Goal: Task Accomplishment & Management: Complete application form

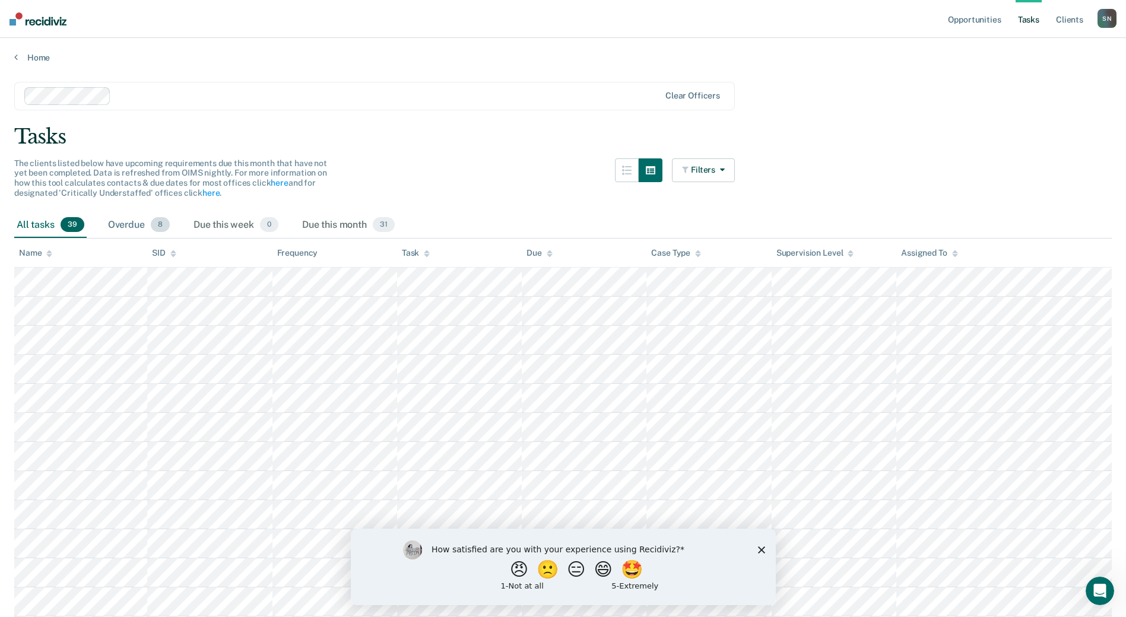
click at [137, 226] on div "Overdue 8" at bounding box center [139, 225] width 66 height 26
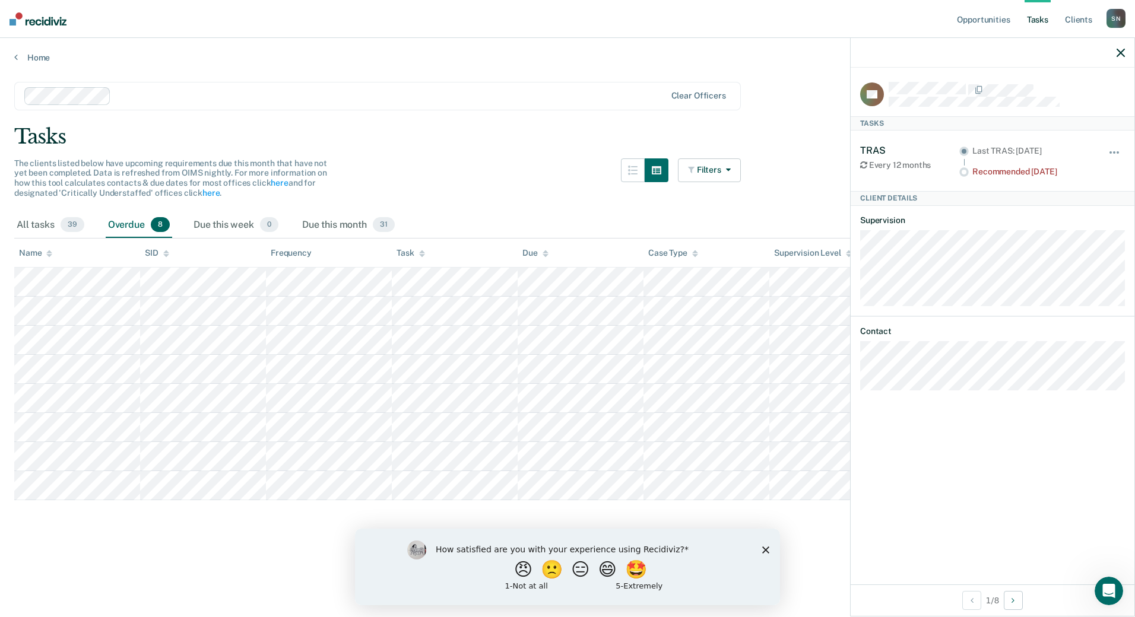
click at [1122, 50] on button "button" at bounding box center [1120, 52] width 8 height 10
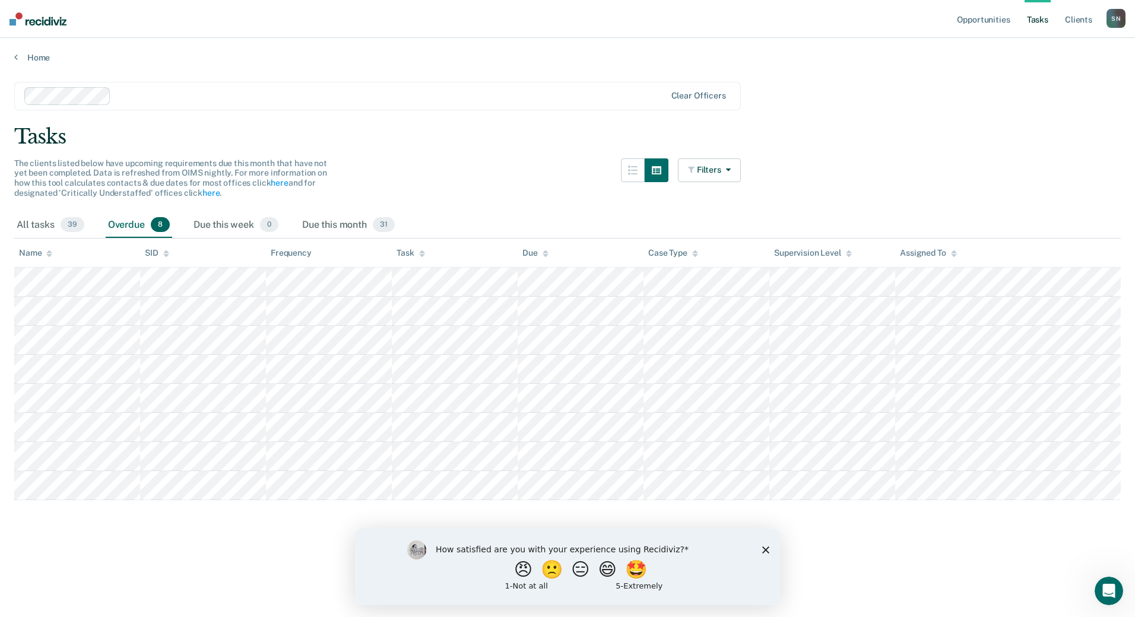
click at [765, 550] on polygon "Close survey" at bounding box center [765, 549] width 7 height 7
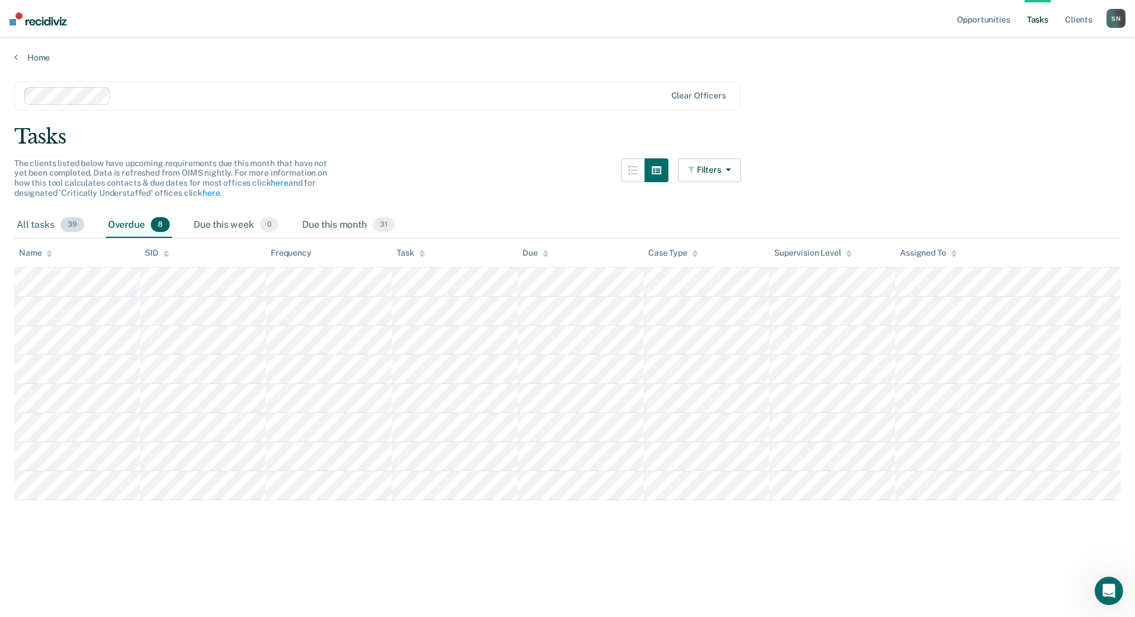
click at [21, 221] on div "All tasks 39" at bounding box center [50, 225] width 72 height 26
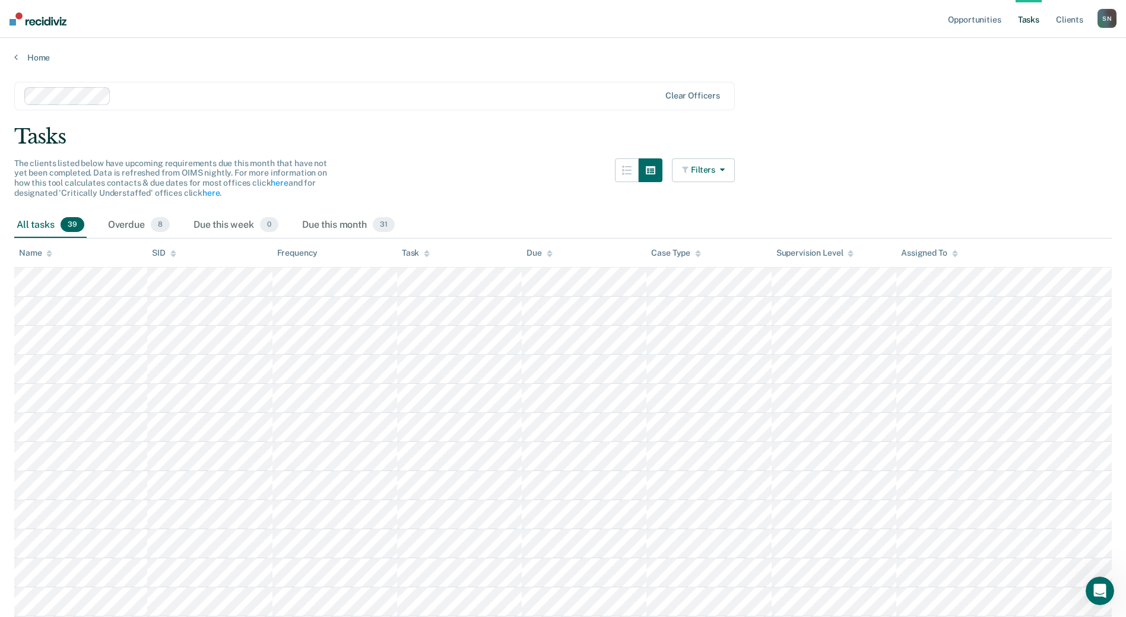
click at [729, 174] on button "Filters" at bounding box center [703, 170] width 63 height 24
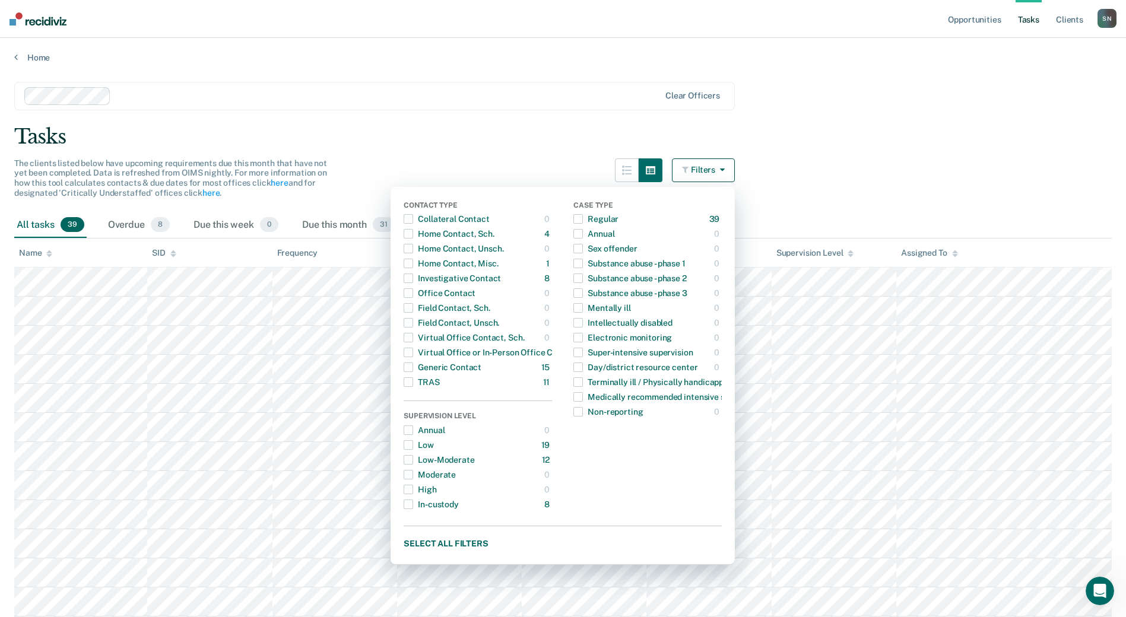
click at [719, 172] on button "Filters" at bounding box center [703, 170] width 63 height 24
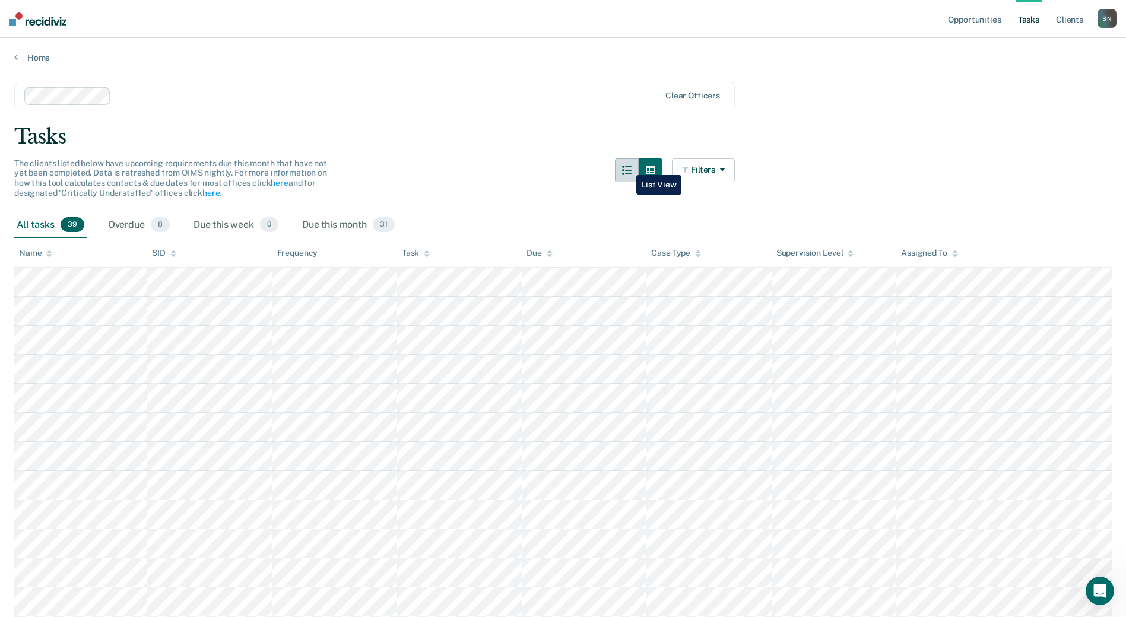
click at [627, 166] on button "button" at bounding box center [627, 170] width 24 height 24
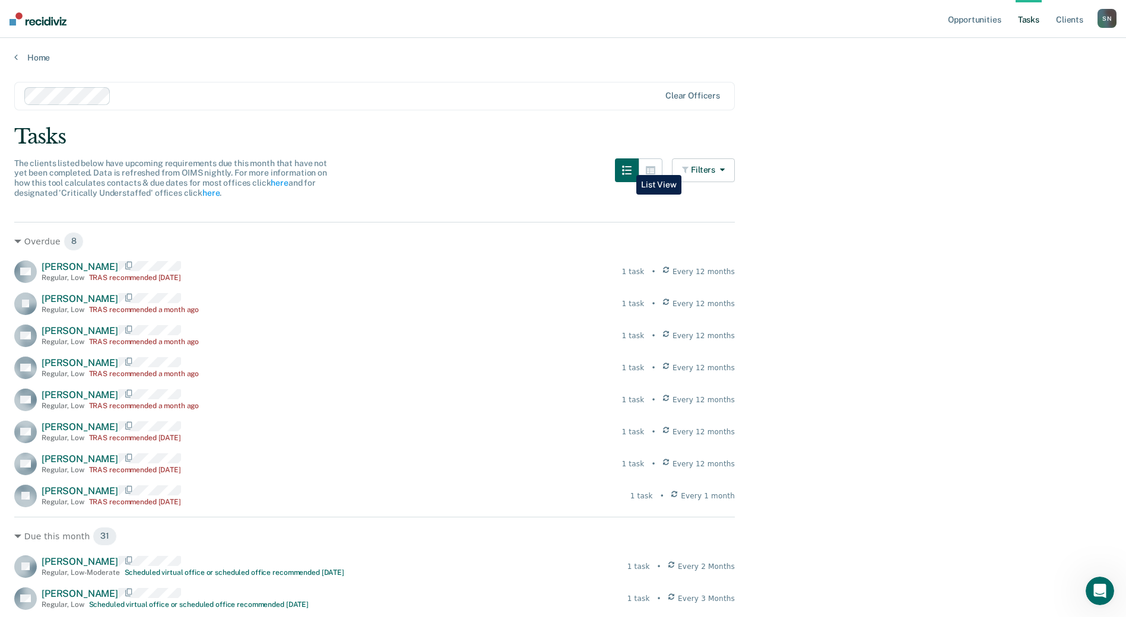
click at [627, 166] on button "button" at bounding box center [627, 170] width 24 height 24
click at [662, 173] on button "button" at bounding box center [651, 170] width 24 height 24
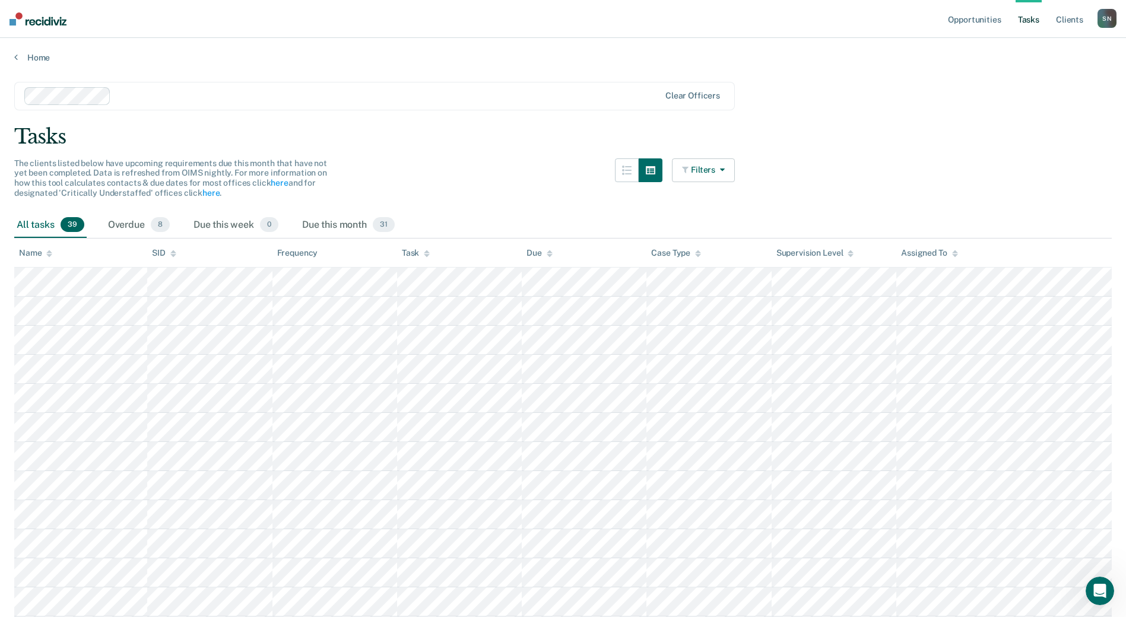
click at [720, 172] on icon "button" at bounding box center [719, 170] width 9 height 8
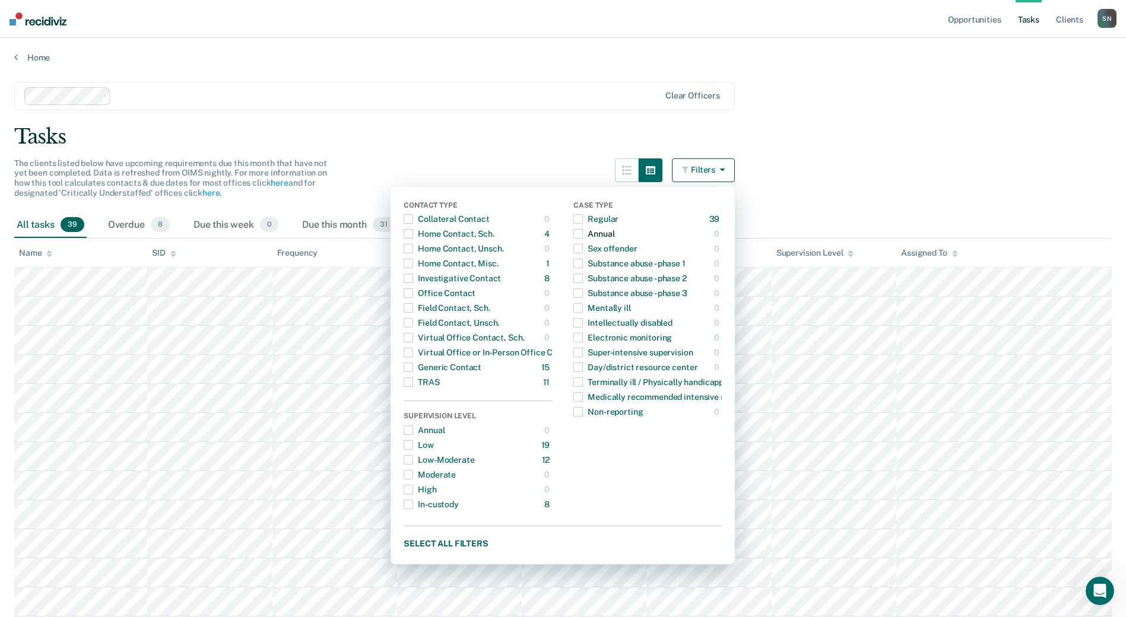
click at [622, 228] on button "Annual 0 ONLY" at bounding box center [647, 234] width 148 height 15
click at [605, 235] on div "Annual" at bounding box center [593, 233] width 41 height 19
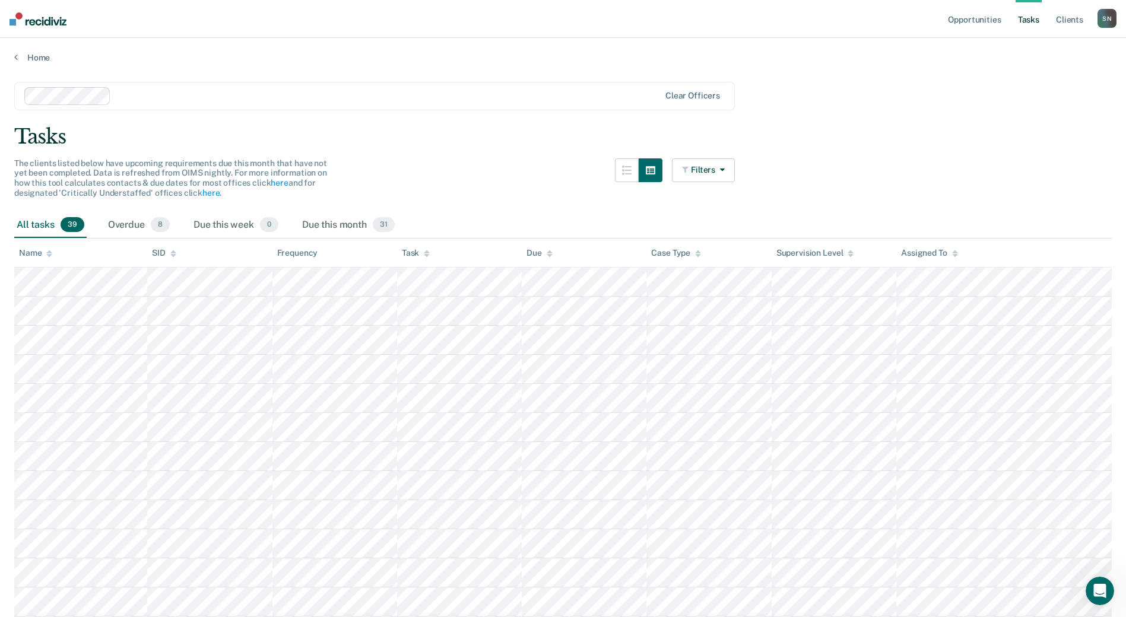
click at [1019, 18] on link "Tasks" at bounding box center [1028, 19] width 26 height 38
click at [1074, 22] on link "Client s" at bounding box center [1069, 19] width 32 height 38
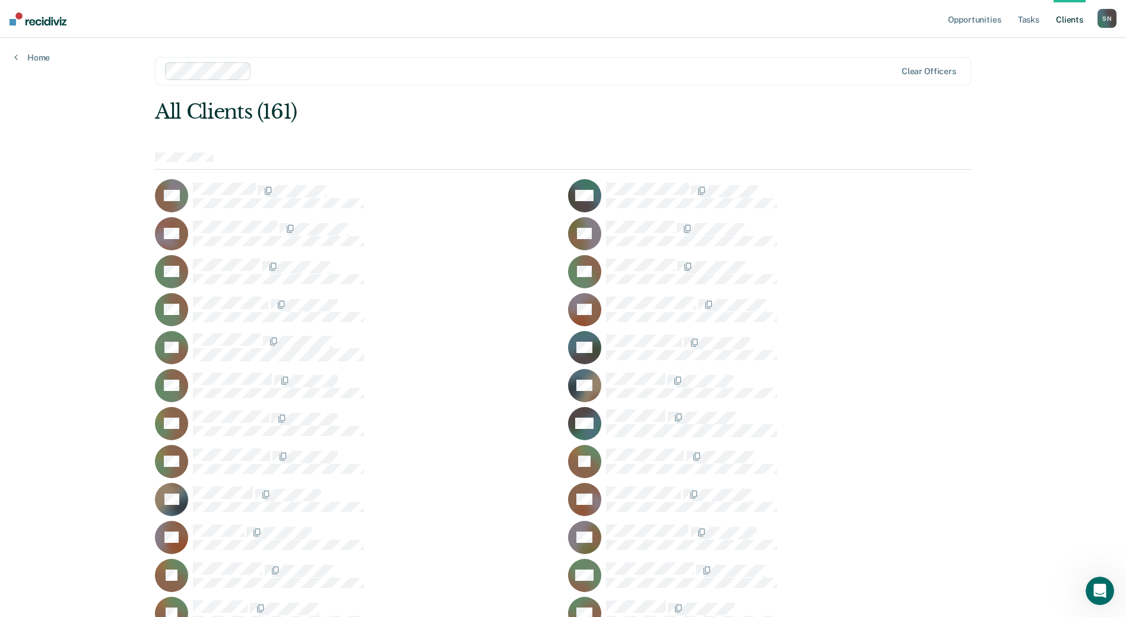
click at [1011, 26] on ul "Opportunities Tasks Client s" at bounding box center [1021, 19] width 152 height 38
click at [1022, 23] on link "Tasks" at bounding box center [1028, 19] width 26 height 38
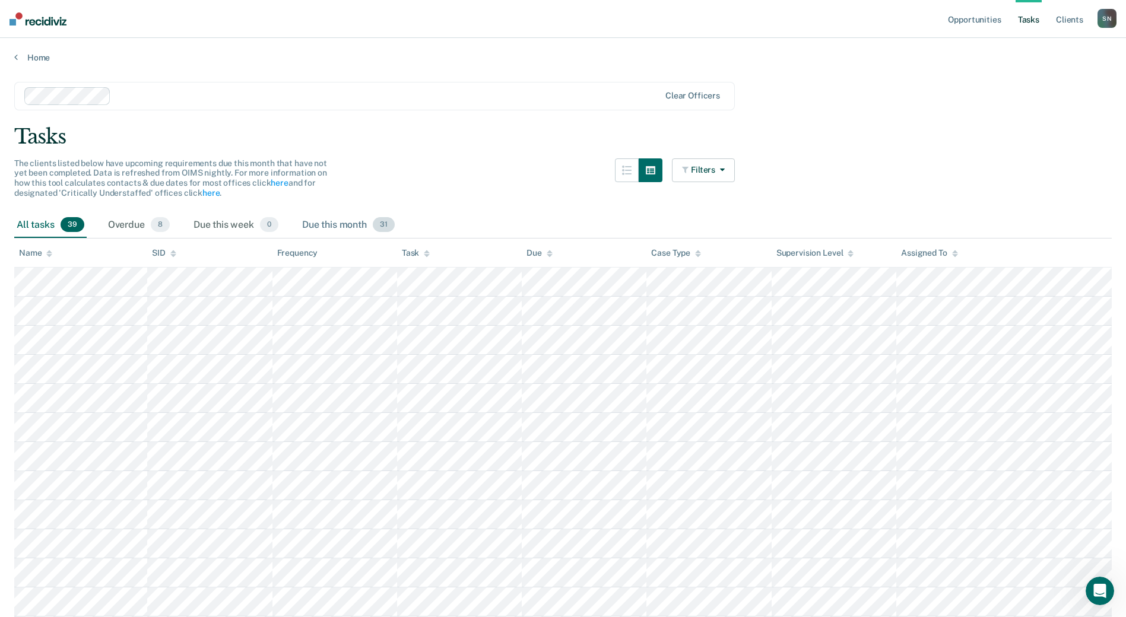
click at [389, 224] on span "31" at bounding box center [384, 224] width 22 height 15
click at [63, 221] on span "39" at bounding box center [73, 224] width 24 height 15
click at [1059, 25] on link "Client s" at bounding box center [1069, 19] width 32 height 38
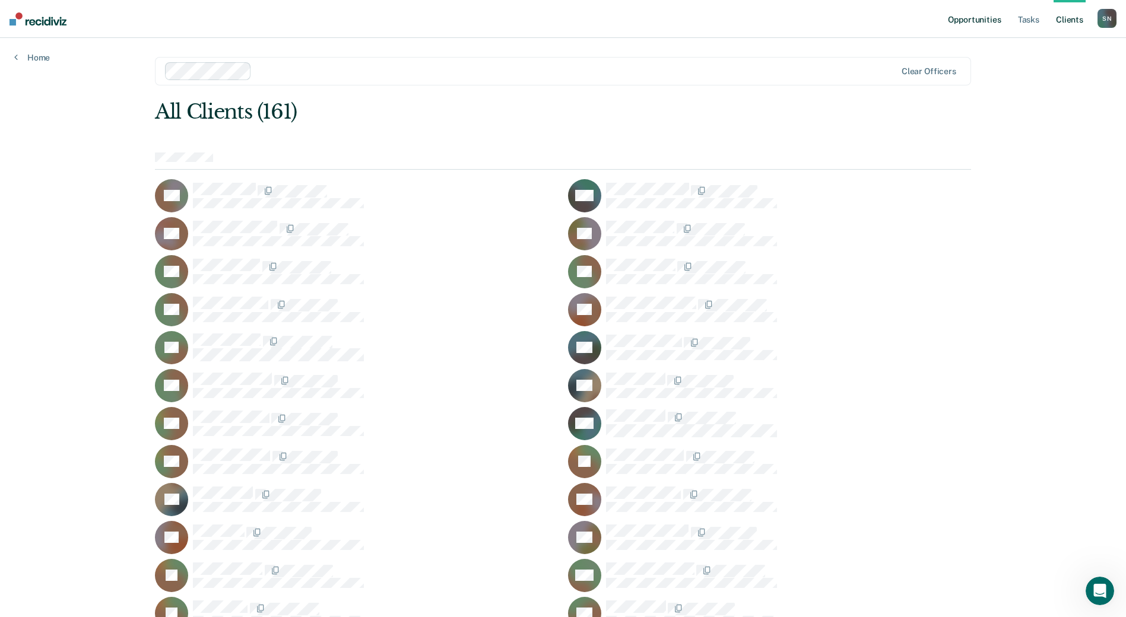
click at [966, 20] on link "Opportunities" at bounding box center [974, 19] width 58 height 38
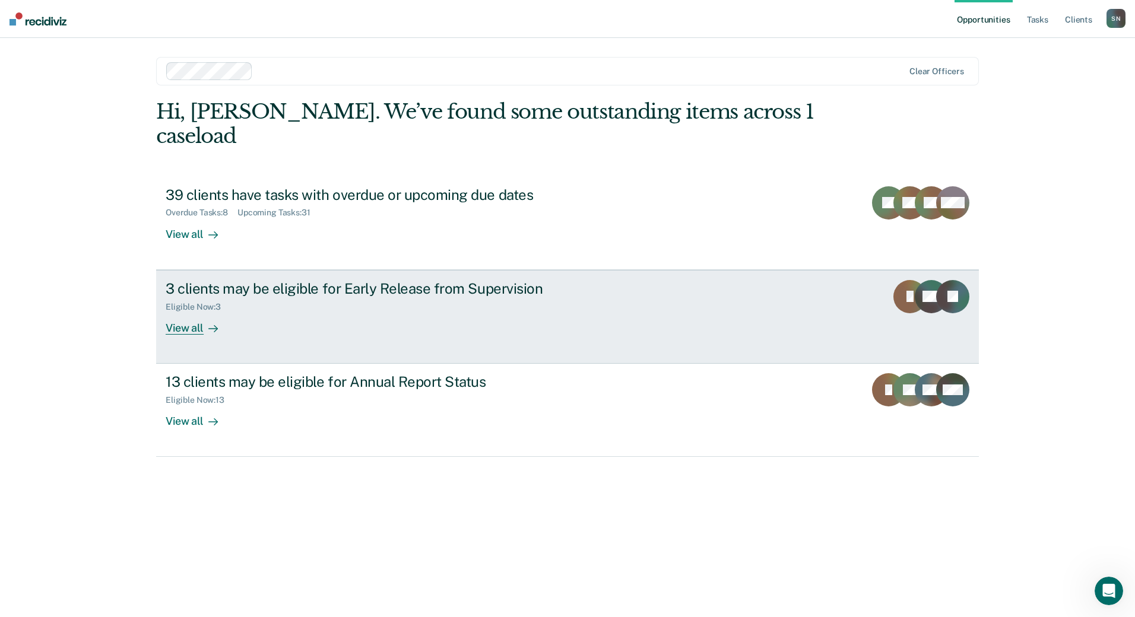
click at [268, 288] on div "3 clients may be eligible for Early Release from Supervision Eligible Now : 3 V…" at bounding box center [388, 307] width 445 height 55
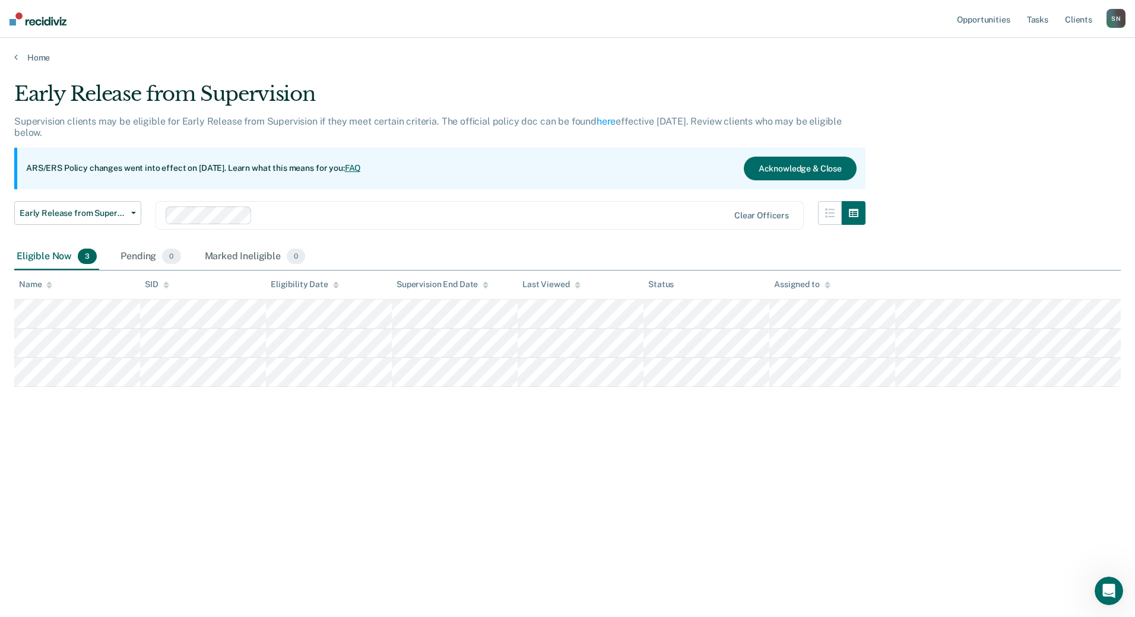
click at [393, 161] on div "ARS/ERS Policy changes went into effect on July 21, 2025. Learn what this means…" at bounding box center [439, 169] width 851 height 42
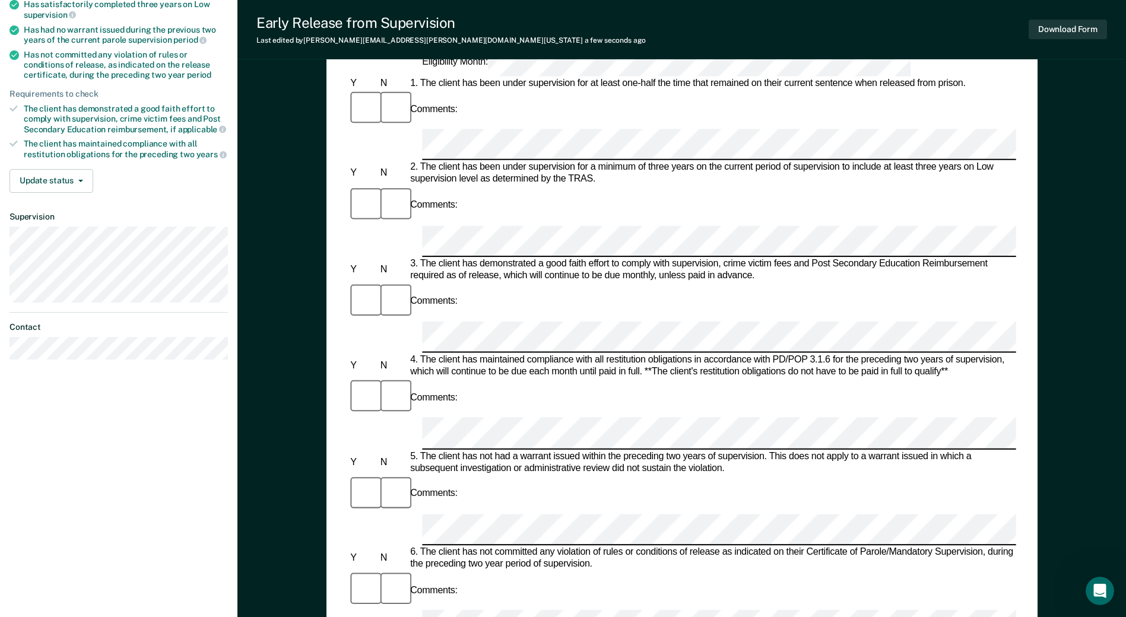
scroll to position [204, 0]
click at [82, 182] on button "Update status" at bounding box center [51, 182] width 84 height 24
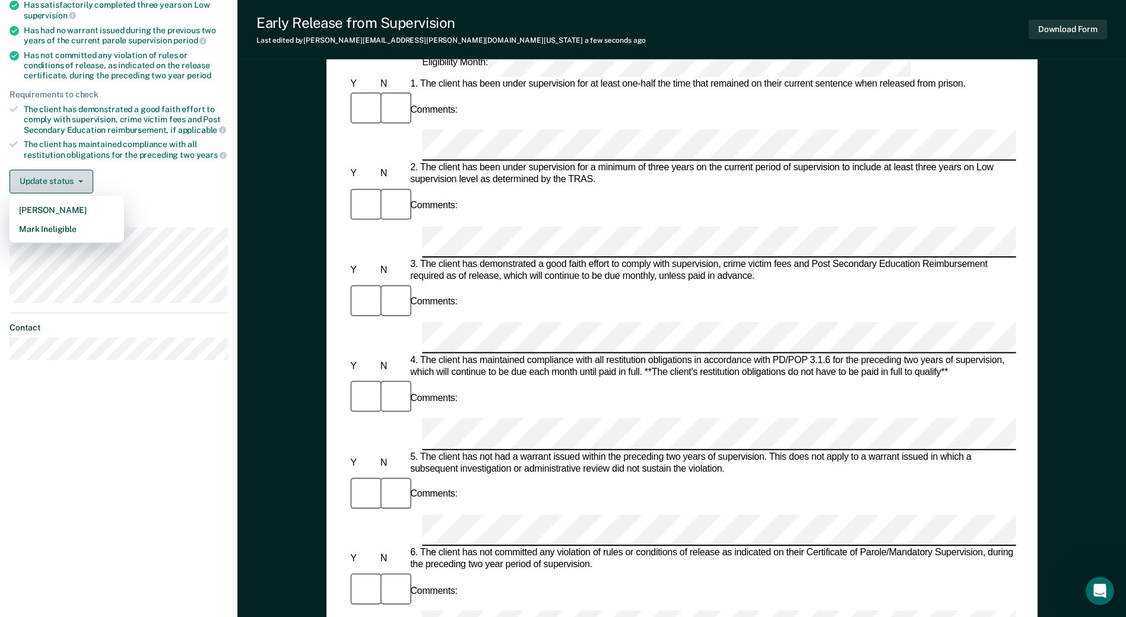
click at [82, 182] on button "Update status" at bounding box center [51, 182] width 84 height 24
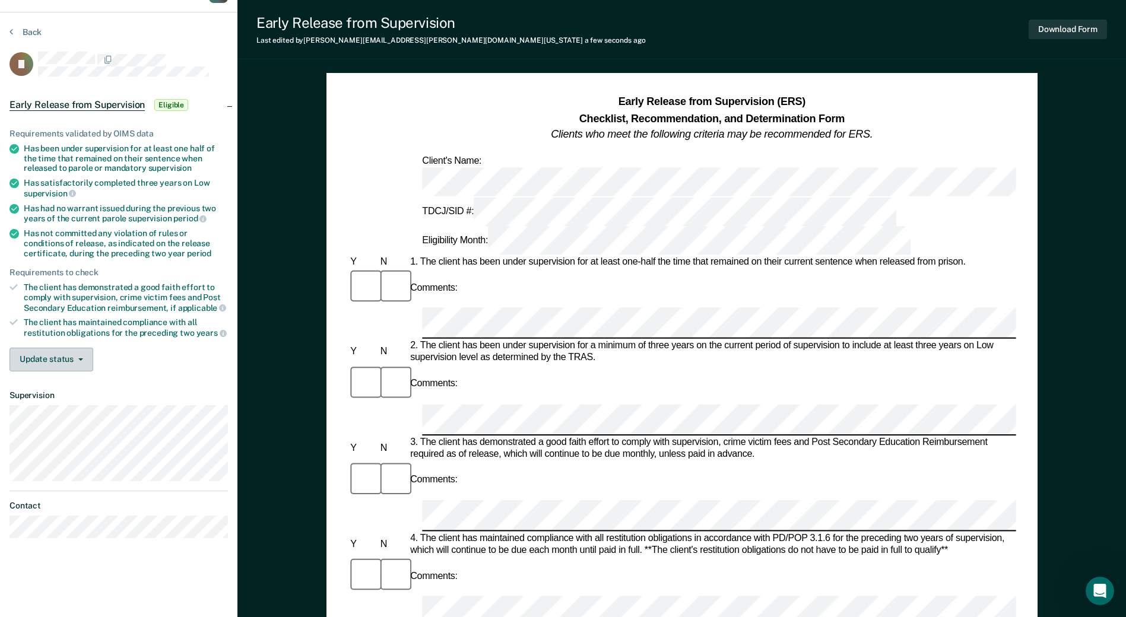
scroll to position [0, 0]
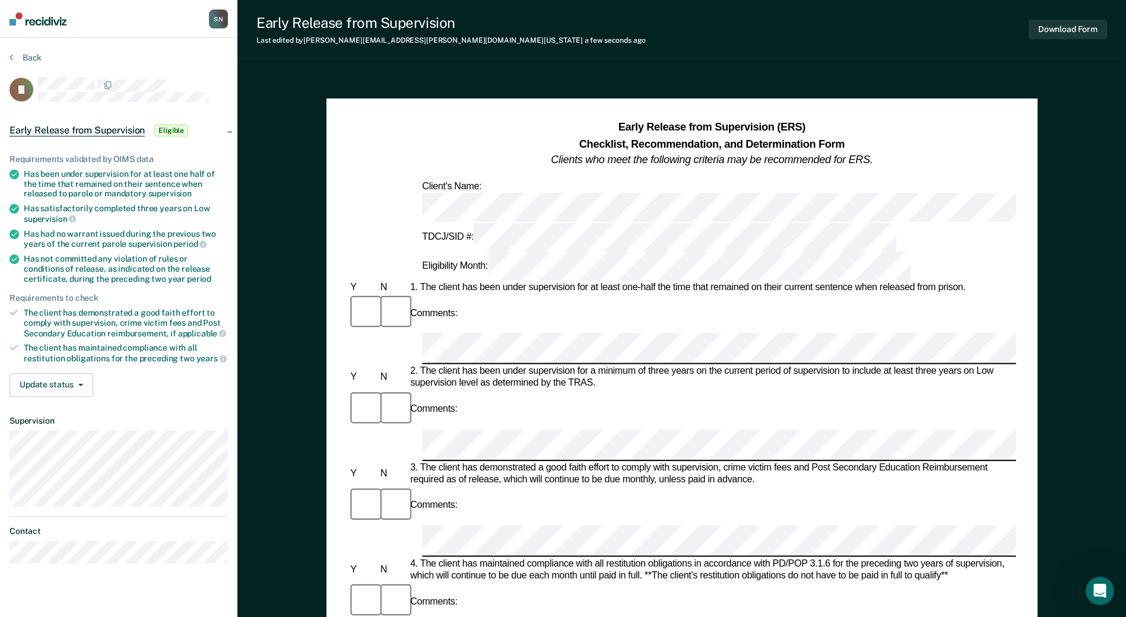
click at [507, 486] on div "Comments:" at bounding box center [682, 522] width 668 height 72
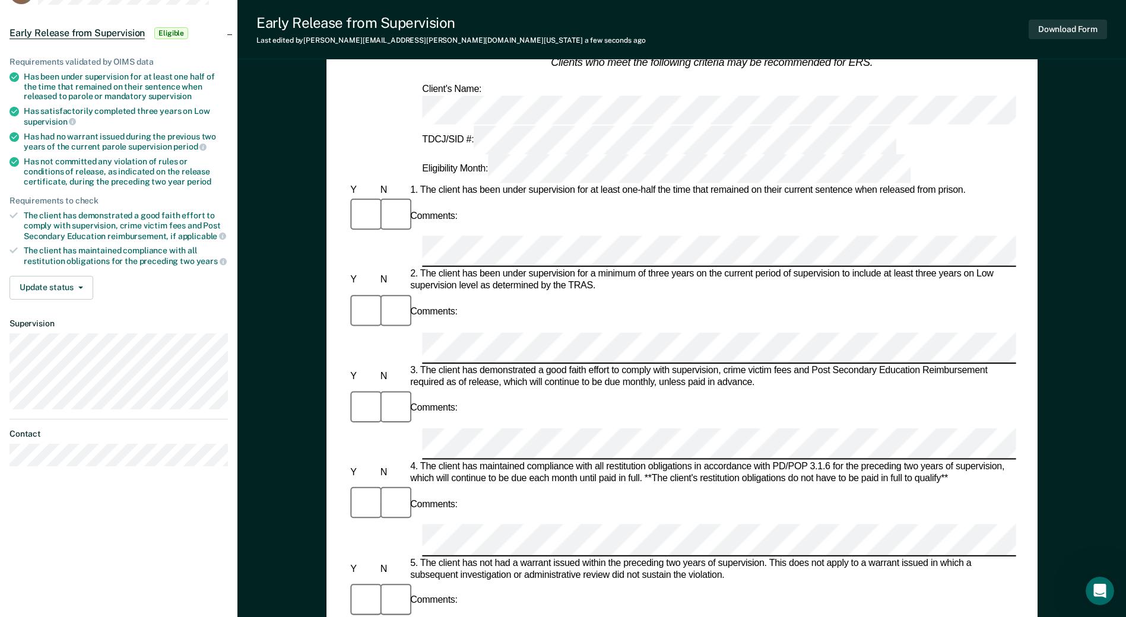
scroll to position [119, 0]
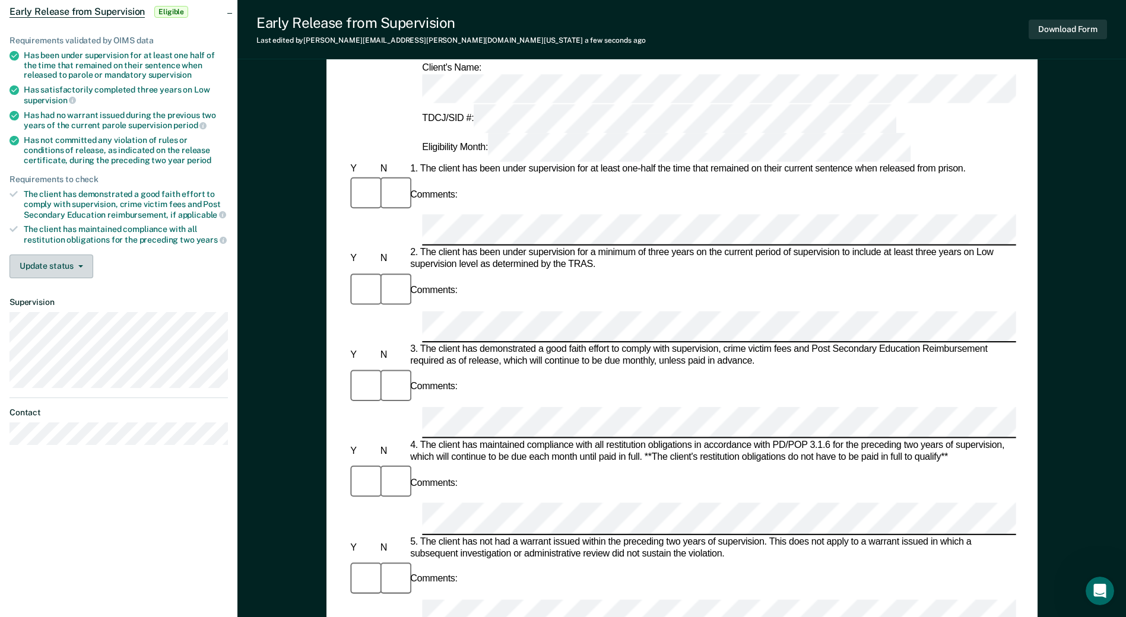
click at [42, 260] on button "Update status" at bounding box center [51, 267] width 84 height 24
click at [191, 277] on div "Requirements validated by OIMS data Has been under supervision for at least one…" at bounding box center [118, 152] width 237 height 271
click at [85, 268] on button "Update status" at bounding box center [51, 267] width 84 height 24
click at [150, 273] on div "Update status Mark Pending Mark Ineligible" at bounding box center [118, 267] width 218 height 24
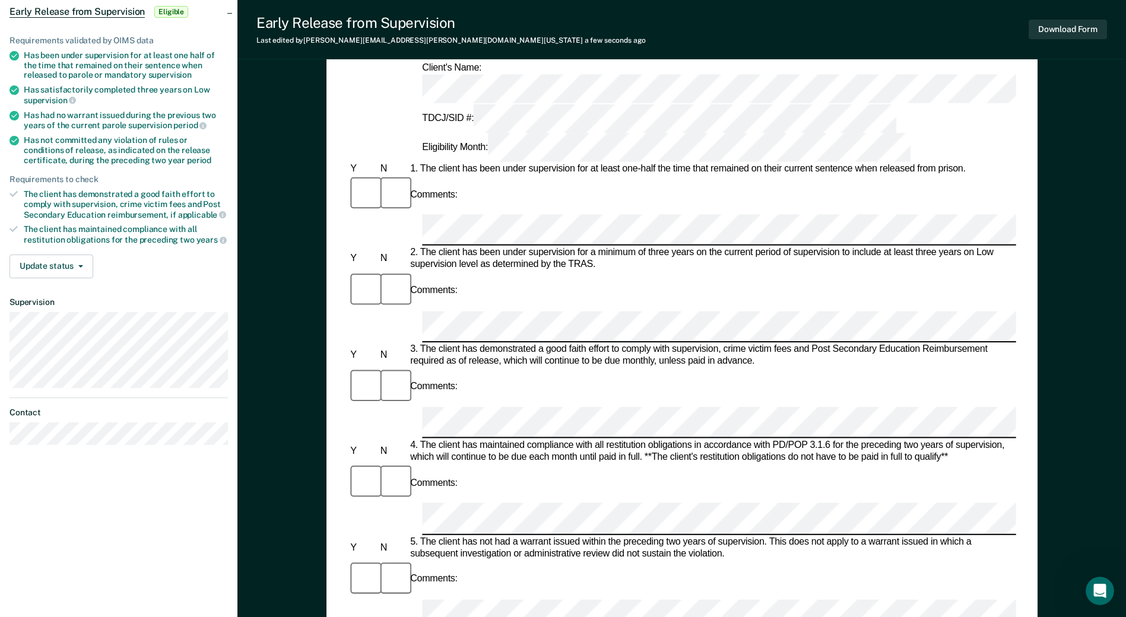
scroll to position [0, 0]
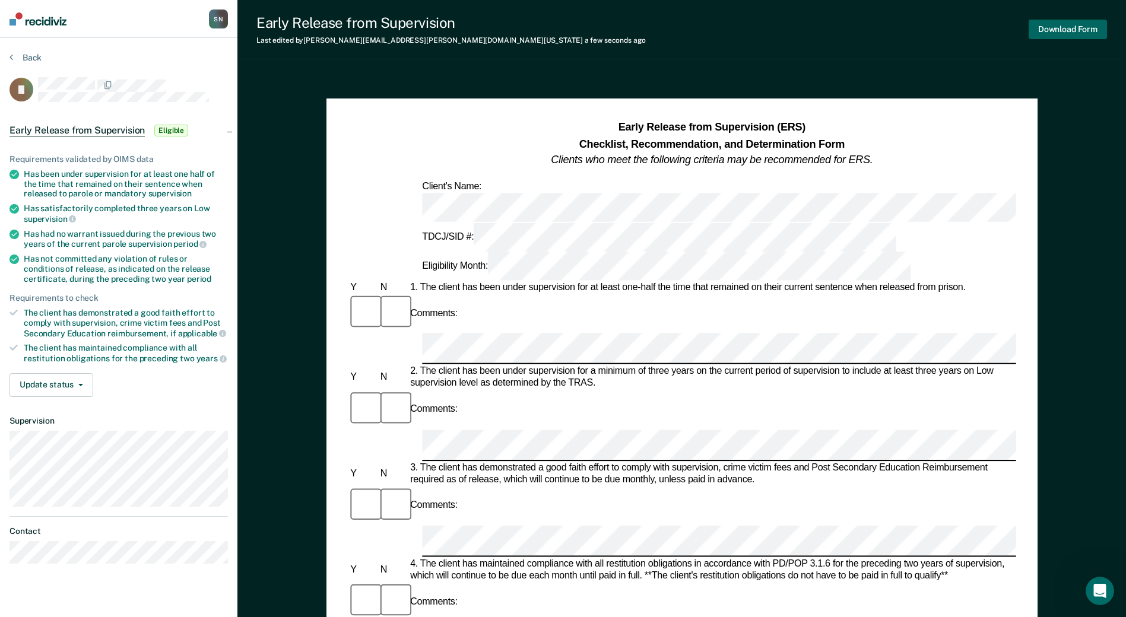
click at [1059, 34] on button "Download Form" at bounding box center [1067, 30] width 78 height 20
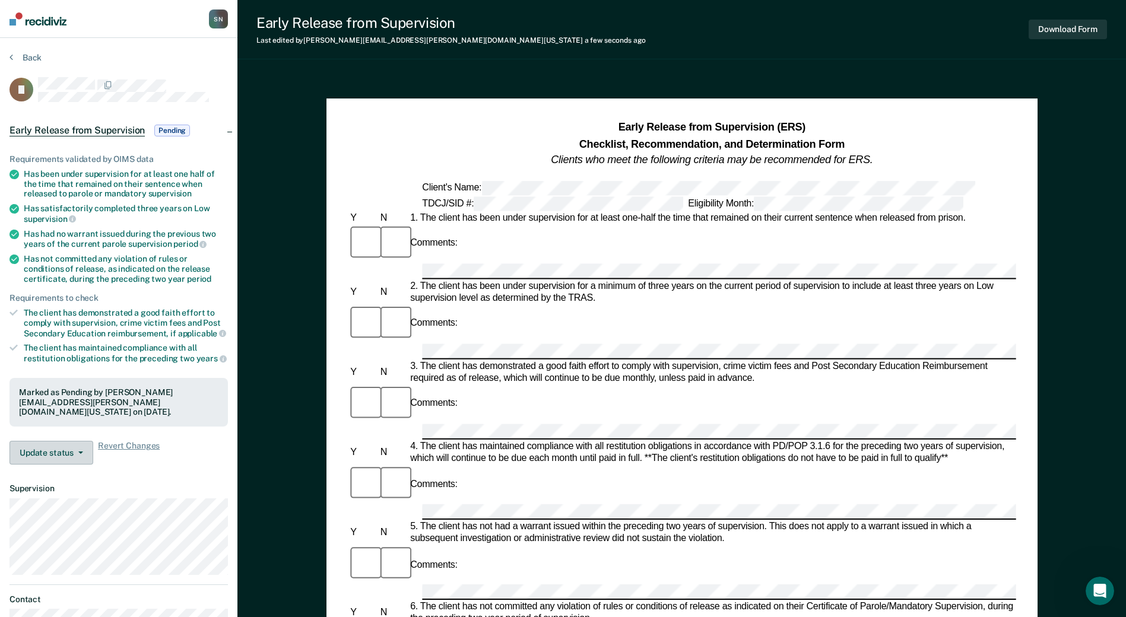
click at [72, 450] on button "Update status" at bounding box center [51, 453] width 84 height 24
click at [65, 494] on button "Mark Ineligible" at bounding box center [66, 500] width 115 height 19
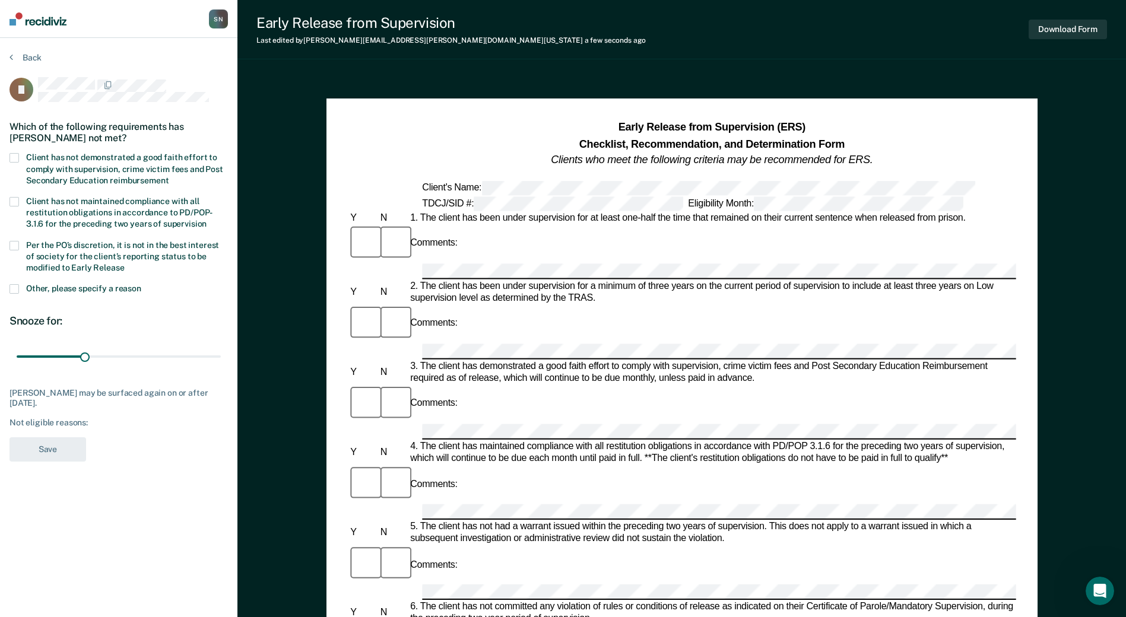
click at [15, 155] on span at bounding box center [13, 157] width 9 height 9
click at [169, 176] on input "Client has not demonstrated a good faith effort to comply with supervision, cri…" at bounding box center [169, 176] width 0 height 0
click at [67, 452] on button "Save" at bounding box center [47, 449] width 77 height 24
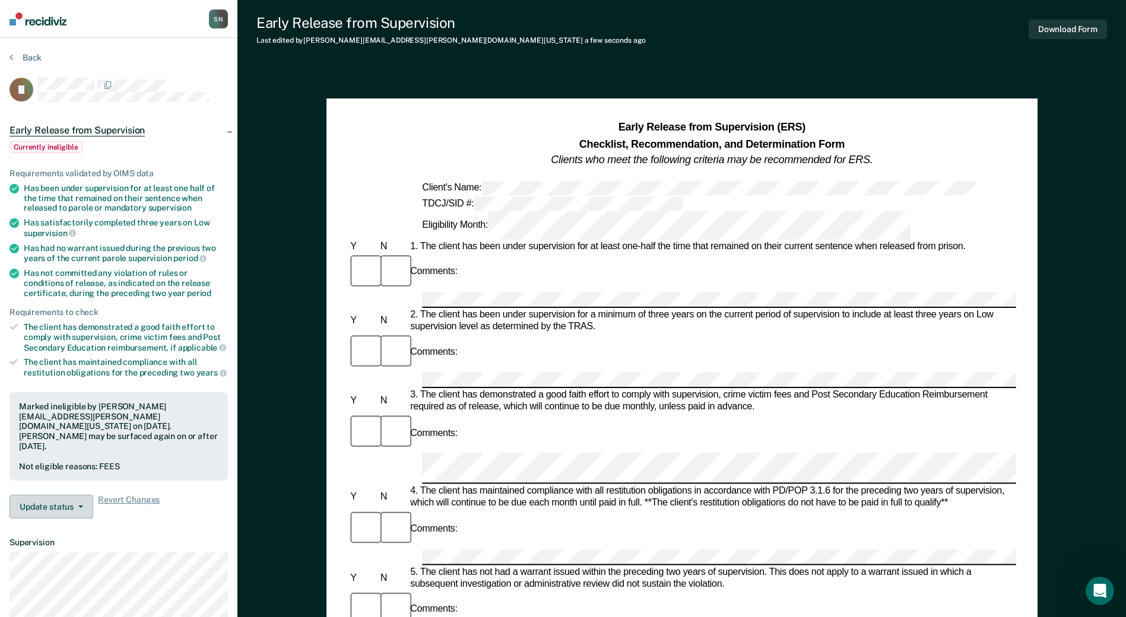
click at [66, 495] on button "Update status" at bounding box center [51, 507] width 84 height 24
click at [66, 545] on button "Update Ineligibility" at bounding box center [66, 554] width 115 height 19
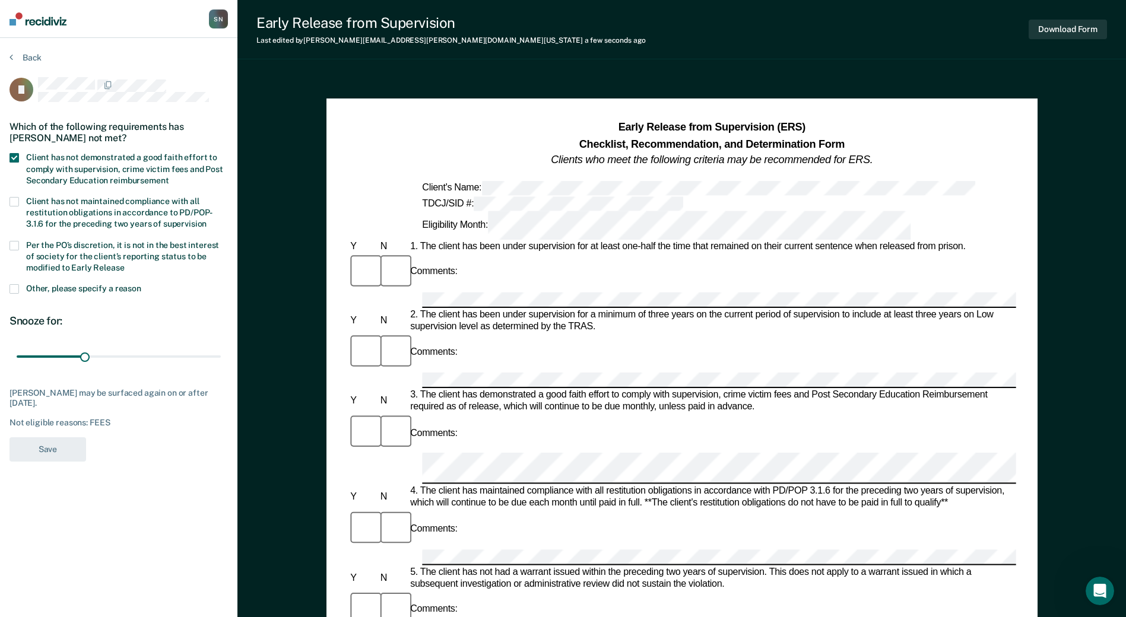
click at [17, 155] on span at bounding box center [13, 157] width 9 height 9
click at [169, 176] on input "Client has not demonstrated a good faith effort to comply with supervision, cri…" at bounding box center [169, 176] width 0 height 0
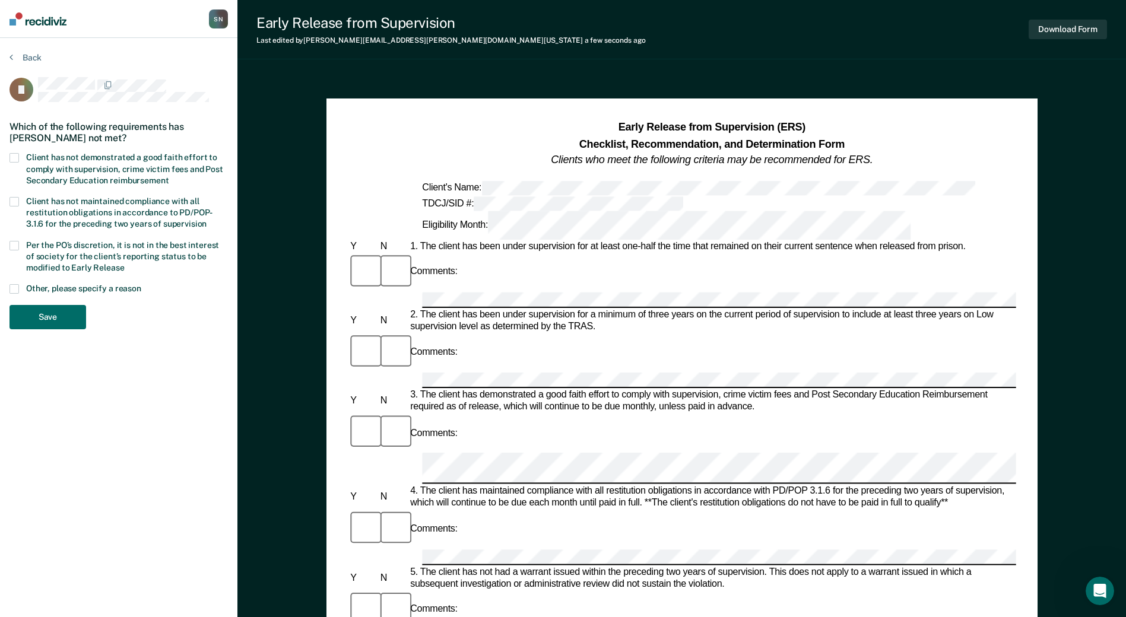
click at [17, 155] on span at bounding box center [13, 157] width 9 height 9
click at [169, 176] on input "Client has not demonstrated a good faith effort to comply with supervision, cri…" at bounding box center [169, 176] width 0 height 0
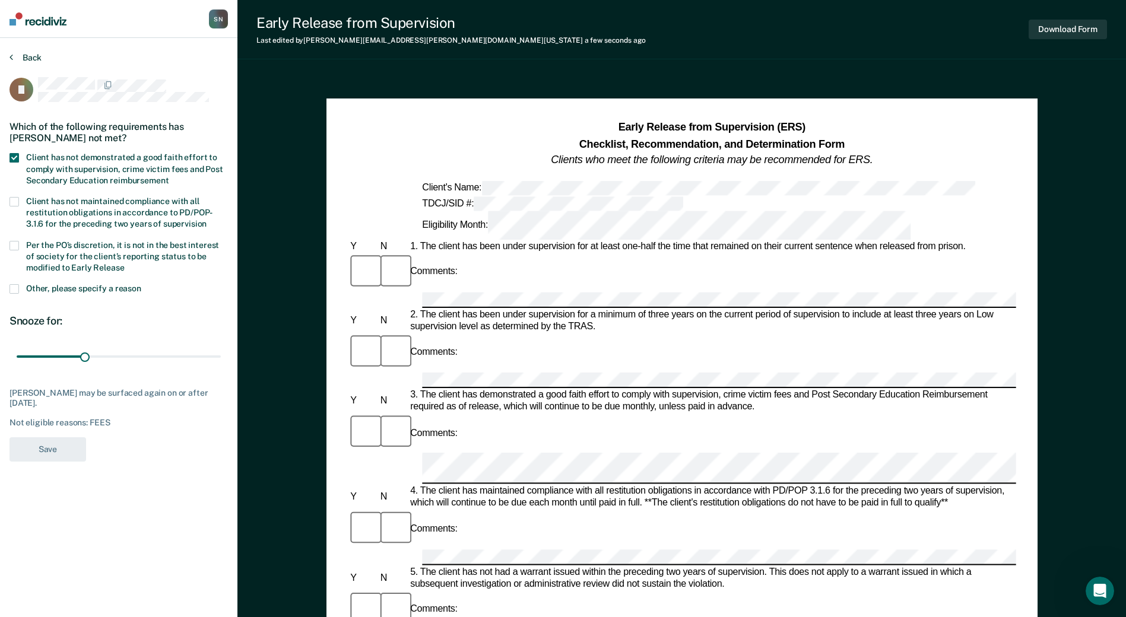
click at [33, 58] on button "Back" at bounding box center [25, 57] width 32 height 11
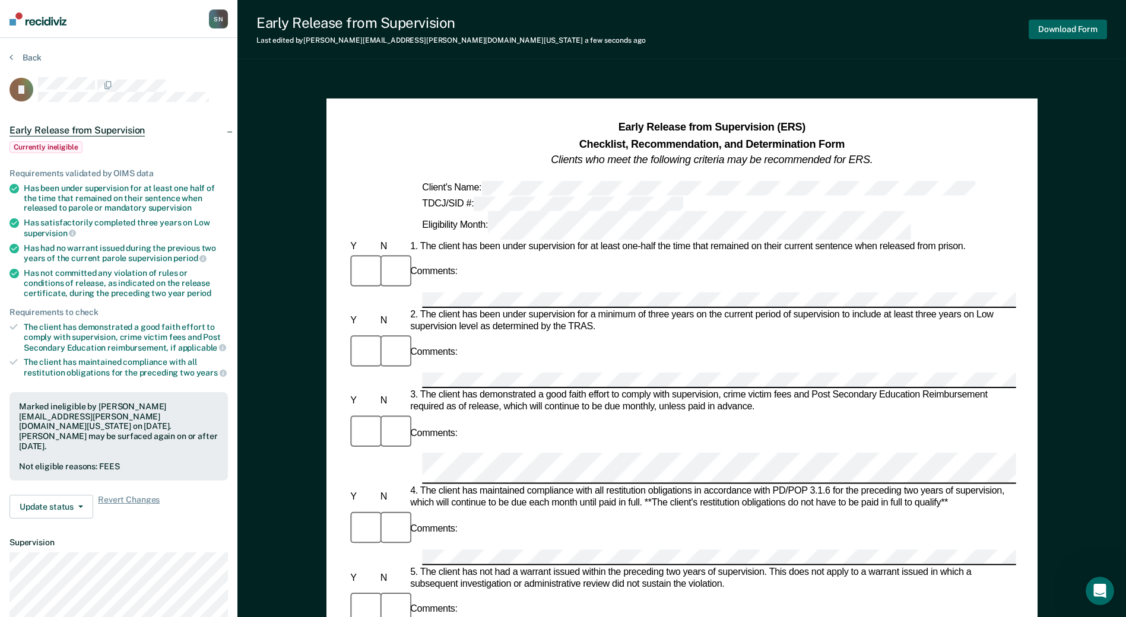
click at [1074, 24] on button "Download Form" at bounding box center [1067, 30] width 78 height 20
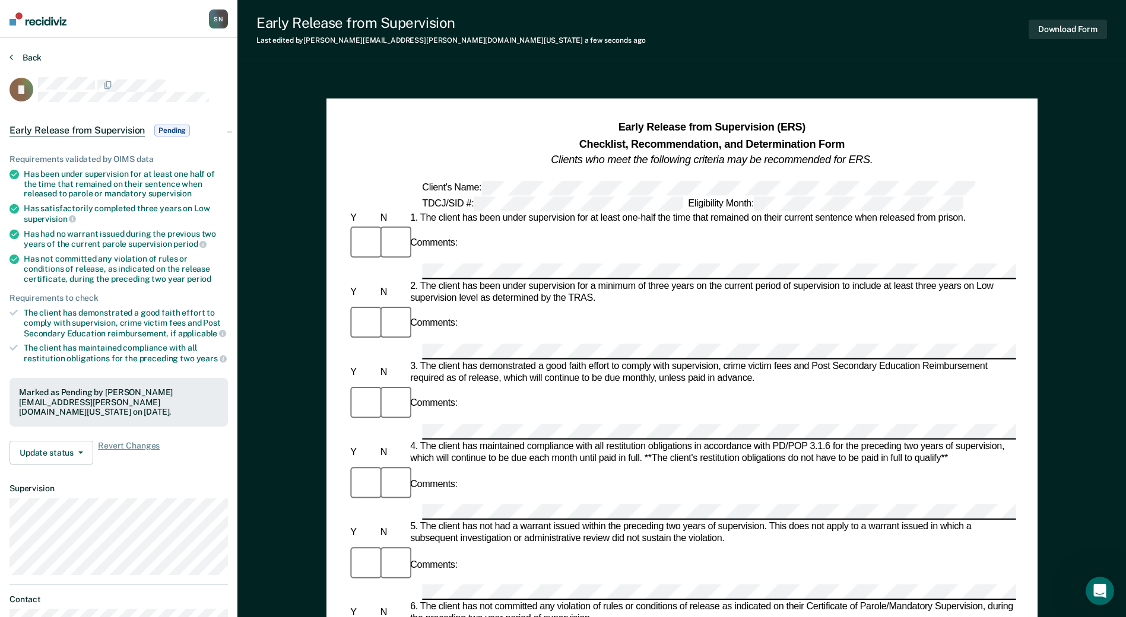
click at [28, 61] on button "Back" at bounding box center [25, 57] width 32 height 11
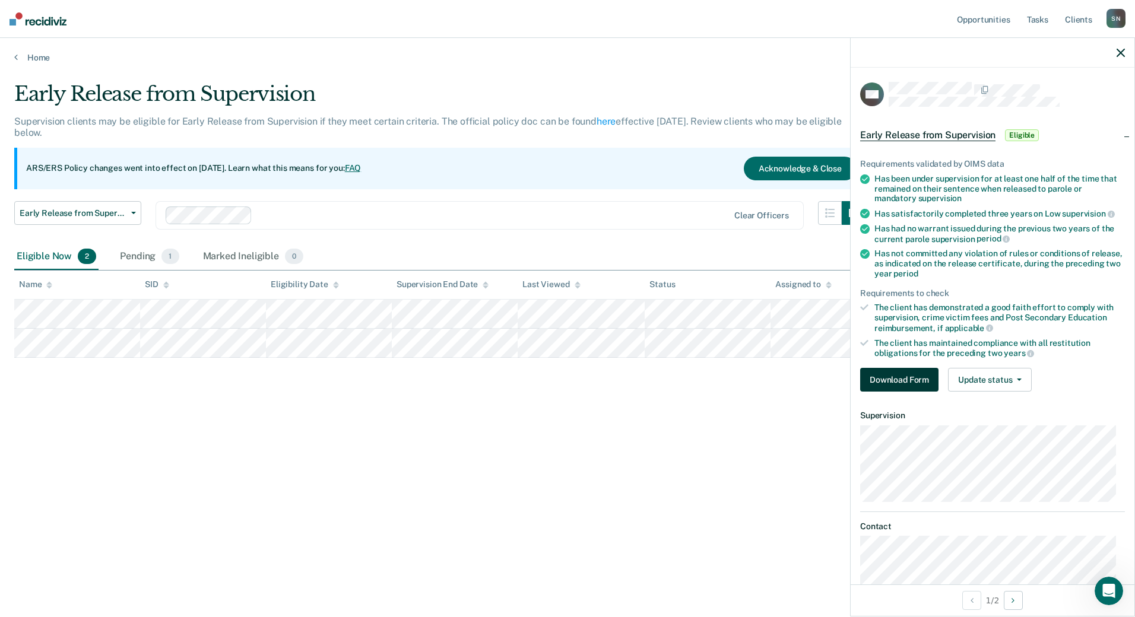
click at [918, 373] on button "Download Form" at bounding box center [899, 380] width 78 height 24
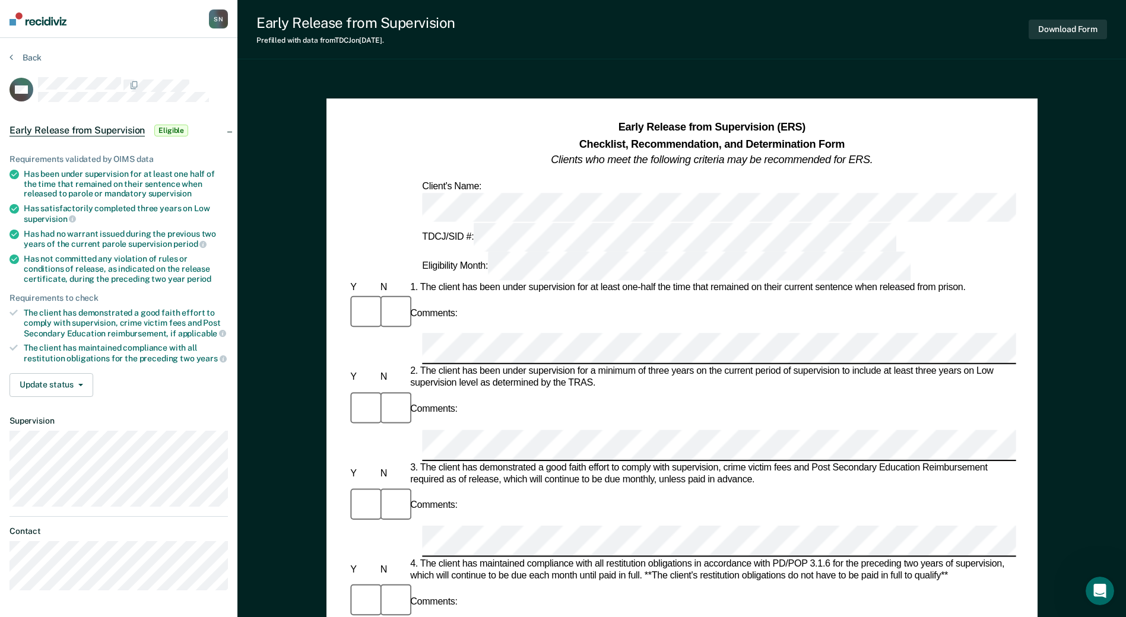
click at [751, 252] on div "Eligibility Month:" at bounding box center [666, 266] width 493 height 29
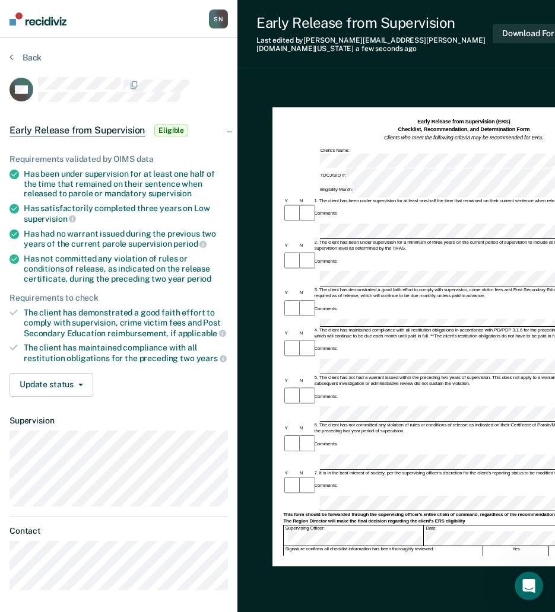
click at [318, 319] on div at bounding box center [448, 323] width 331 height 8
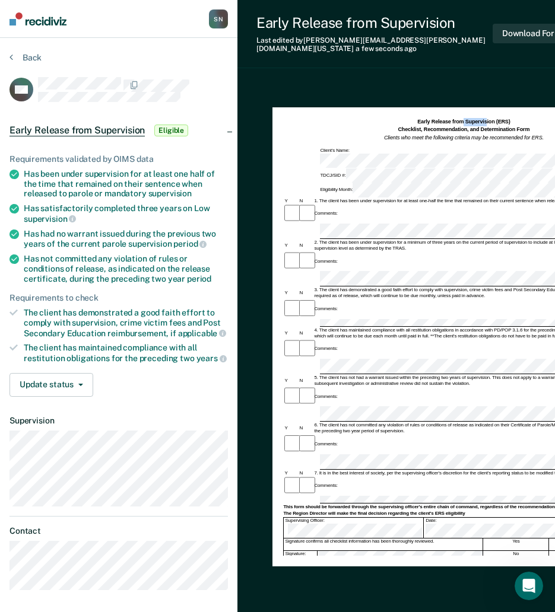
drag, startPoint x: 464, startPoint y: 80, endPoint x: 486, endPoint y: 82, distance: 22.2
click at [486, 82] on div "Early Release from Supervision (ERS) Checklist, Recommendation, and Determinati…" at bounding box center [413, 379] width 353 height 595
drag, startPoint x: 554, startPoint y: 389, endPoint x: 526, endPoint y: 389, distance: 27.9
click at [526, 551] on div "Signature: No" at bounding box center [448, 557] width 331 height 12
drag, startPoint x: 238, startPoint y: 526, endPoint x: 259, endPoint y: 525, distance: 21.4
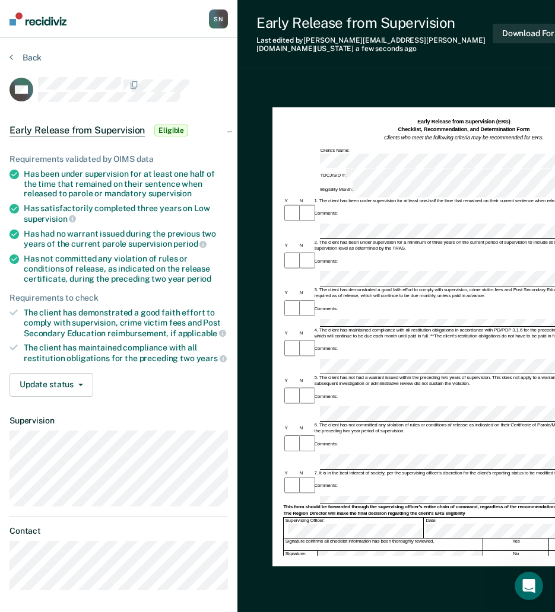
click at [259, 525] on div "Early Release from Supervision (ERS) Checklist, Recommendation, and Determinati…" at bounding box center [413, 379] width 353 height 595
click at [246, 528] on div "Early Release from Supervision (ERS) Checklist, Recommendation, and Determinati…" at bounding box center [413, 379] width 353 height 595
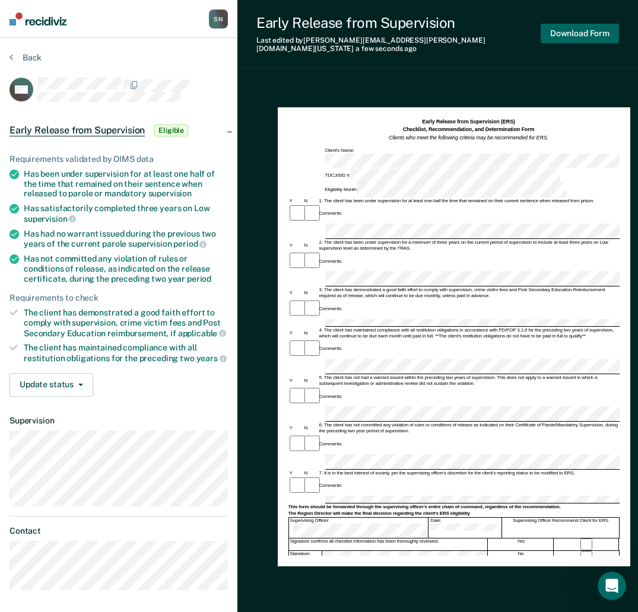
click at [548, 27] on button "Download Form" at bounding box center [580, 34] width 78 height 20
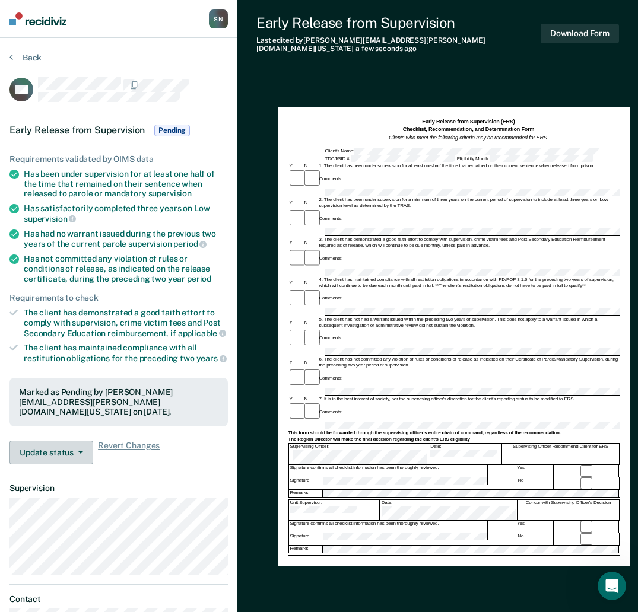
click at [68, 451] on button "Update status" at bounding box center [51, 453] width 84 height 24
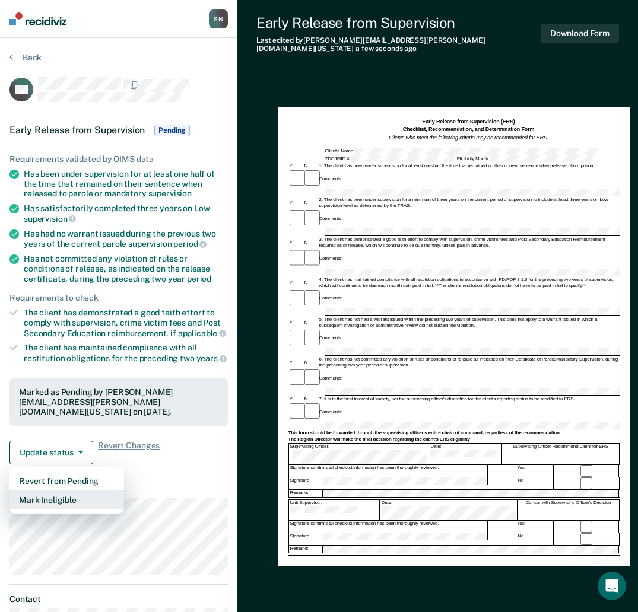
click at [46, 500] on button "Mark Ineligible" at bounding box center [66, 500] width 115 height 19
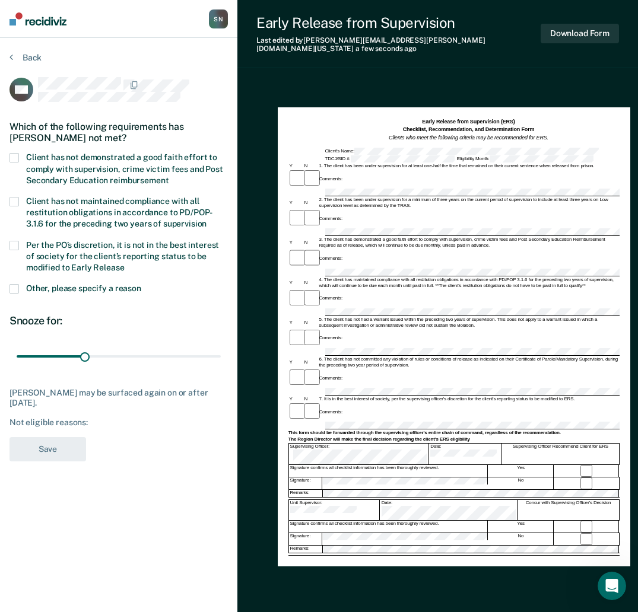
click at [11, 151] on div "Which of the following requirements has Manuel Anzualda not met?" at bounding box center [118, 133] width 218 height 42
click at [14, 155] on span at bounding box center [13, 157] width 9 height 9
click at [169, 176] on input "Client has not demonstrated a good faith effort to comply with supervision, cri…" at bounding box center [169, 176] width 0 height 0
click at [65, 437] on button "Save" at bounding box center [47, 449] width 77 height 24
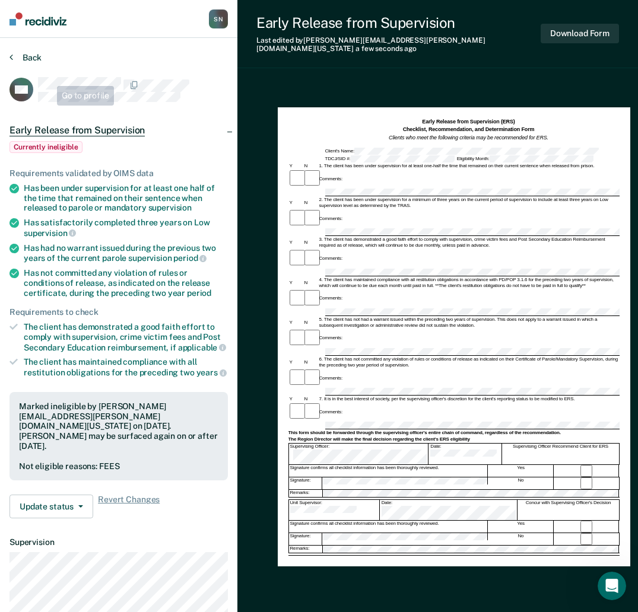
click at [26, 58] on button "Back" at bounding box center [25, 57] width 32 height 11
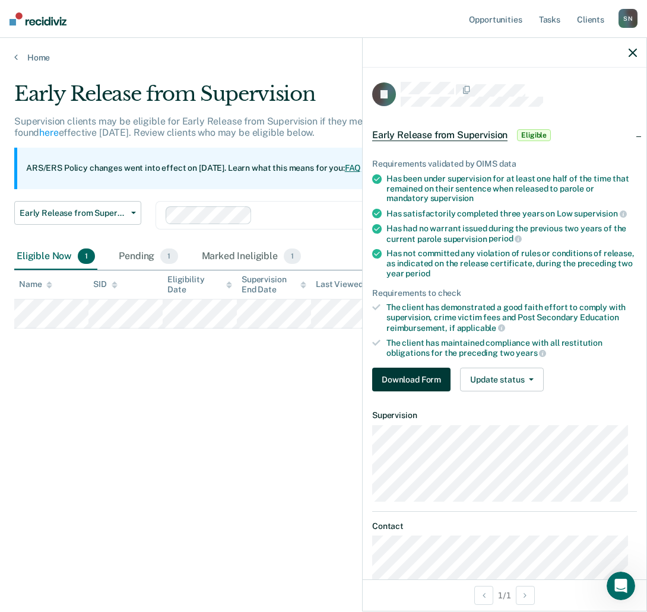
click at [418, 373] on button "Download Form" at bounding box center [411, 380] width 78 height 24
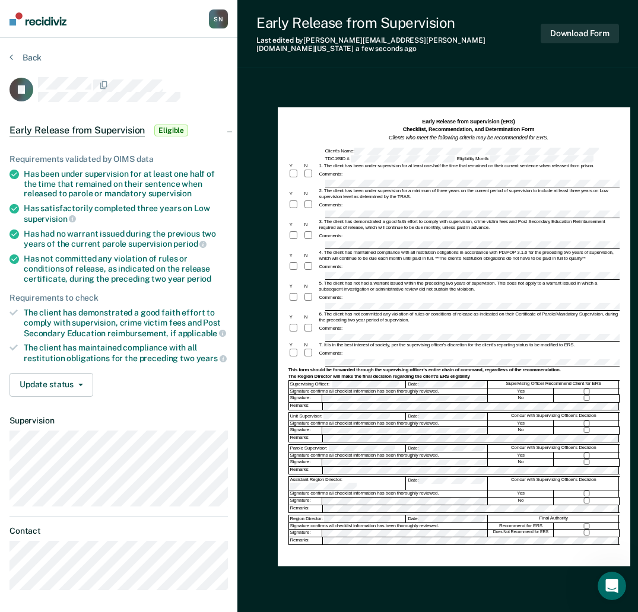
click at [345, 349] on div "Comments:" at bounding box center [453, 353] width 331 height 11
click at [580, 24] on button "Download Form" at bounding box center [580, 34] width 78 height 20
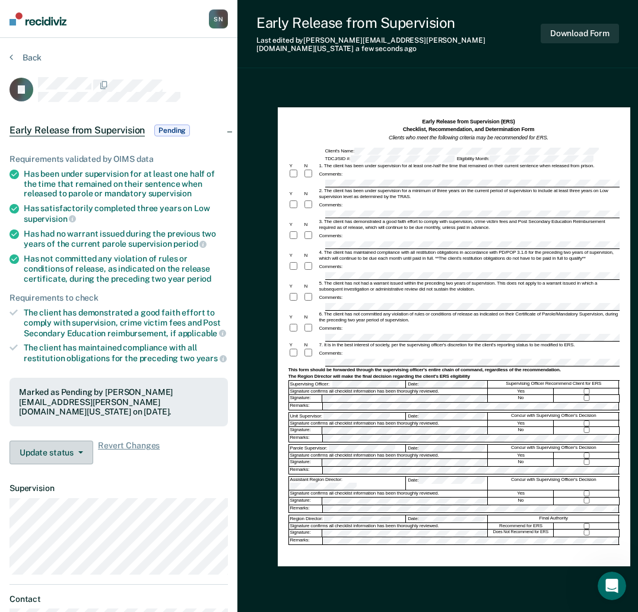
click at [52, 455] on button "Update status" at bounding box center [51, 453] width 84 height 24
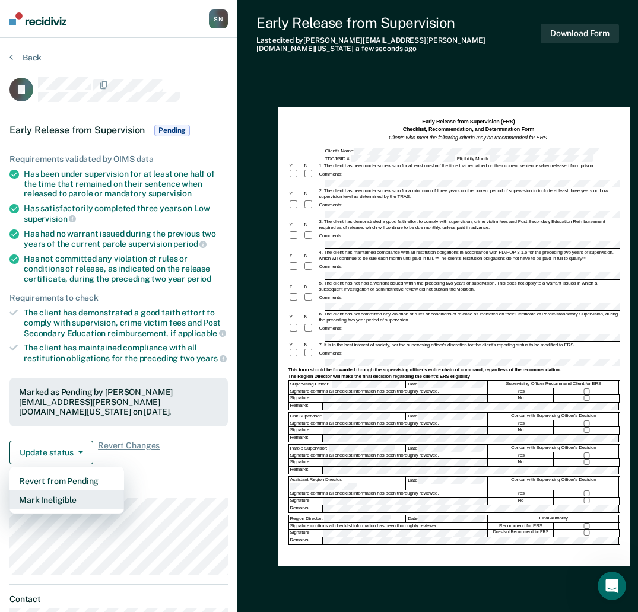
click at [48, 502] on button "Mark Ineligible" at bounding box center [66, 500] width 115 height 19
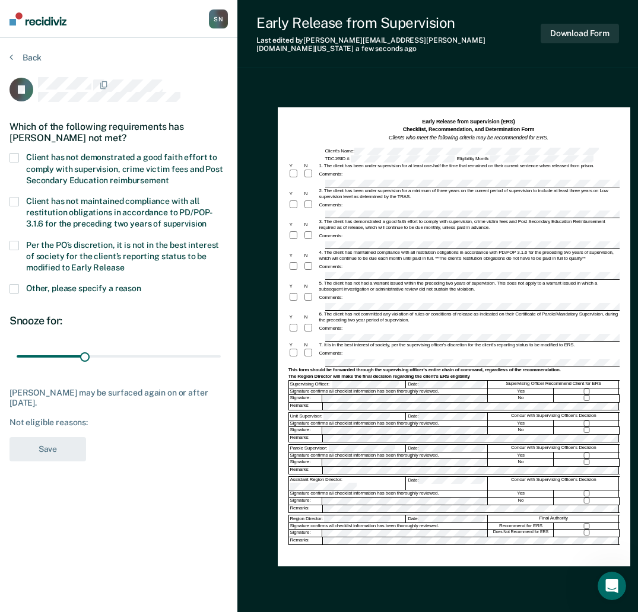
click at [13, 156] on span at bounding box center [13, 157] width 9 height 9
click at [169, 176] on input "Client has not demonstrated a good faith effort to comply with supervision, cri…" at bounding box center [169, 176] width 0 height 0
click at [65, 444] on button "Save" at bounding box center [47, 449] width 77 height 24
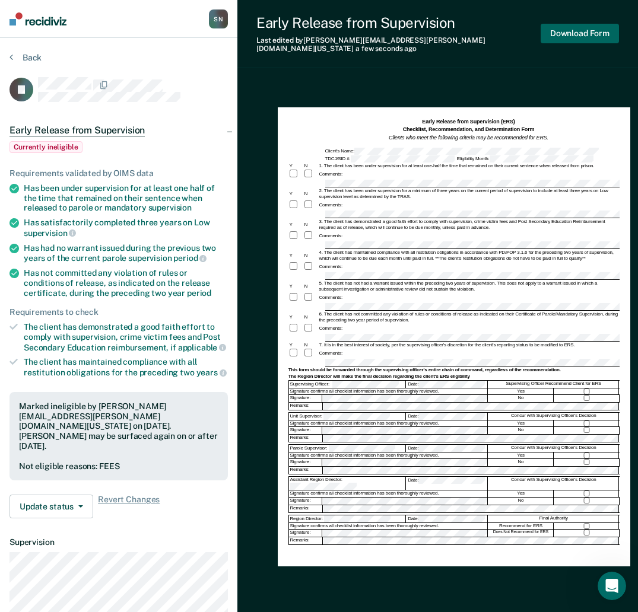
click at [596, 26] on button "Download Form" at bounding box center [580, 34] width 78 height 20
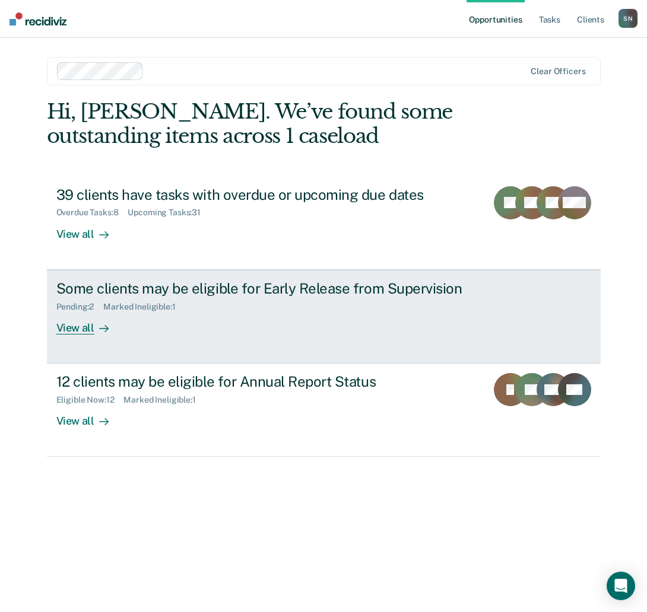
click at [274, 305] on div "Pending : 2 Marked Ineligible : 1" at bounding box center [264, 304] width 417 height 15
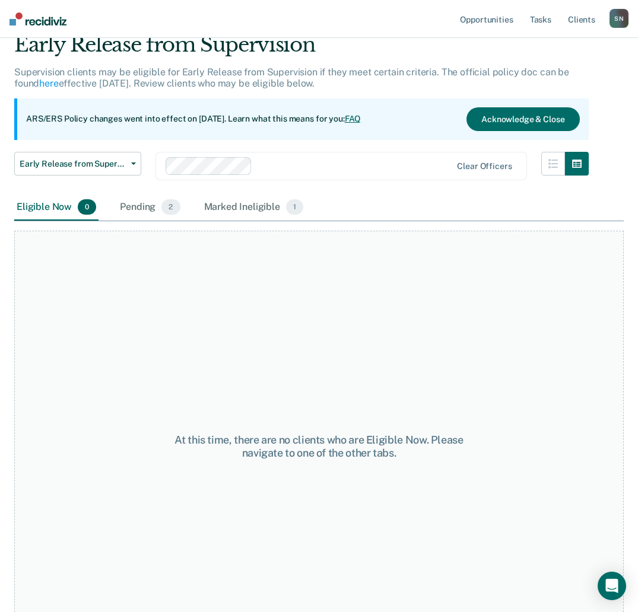
scroll to position [100, 0]
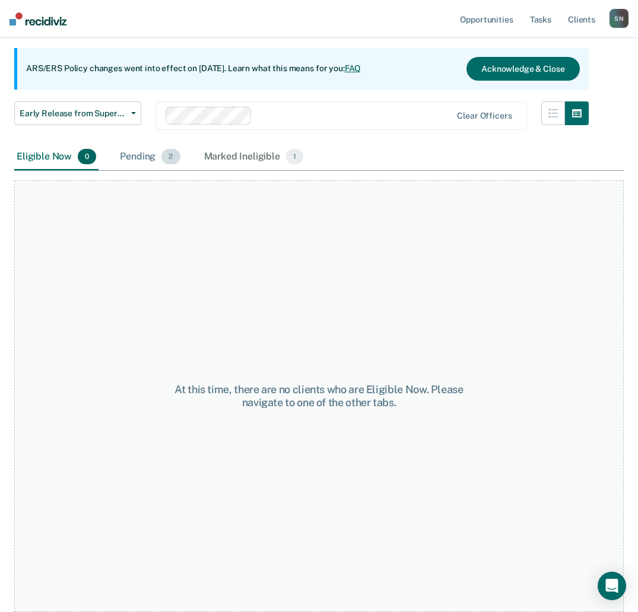
click at [136, 154] on div "Pending 2" at bounding box center [150, 157] width 65 height 26
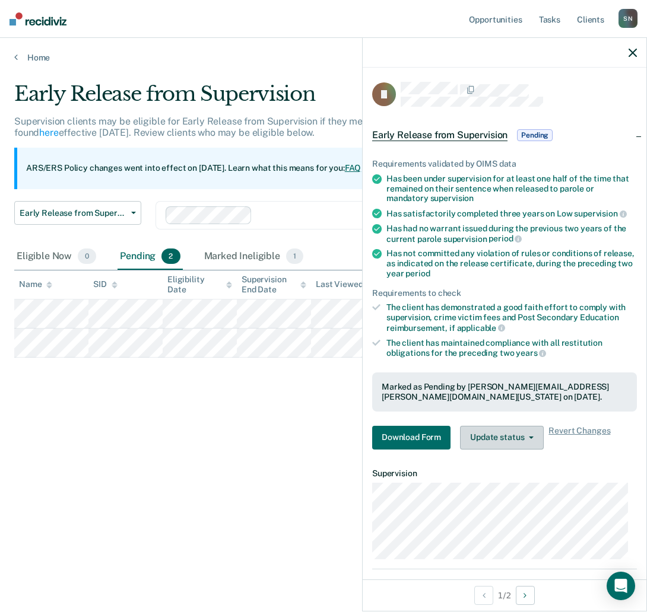
click at [515, 441] on button "Update status" at bounding box center [502, 438] width 84 height 24
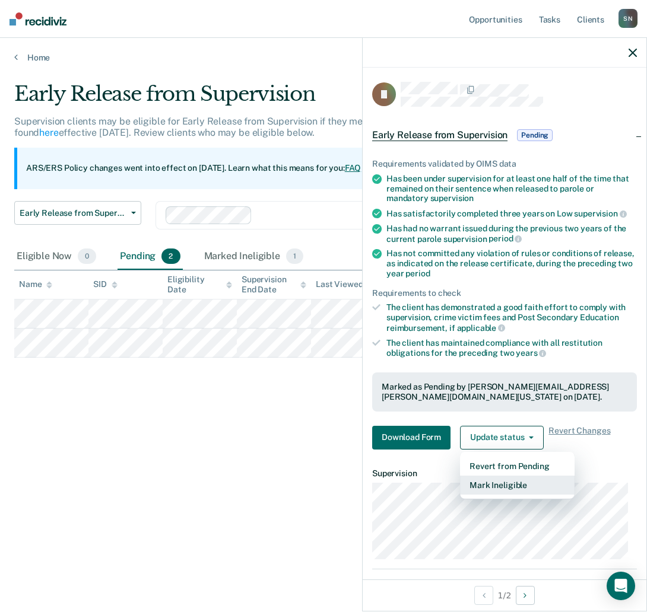
click at [510, 481] on button "Mark Ineligible" at bounding box center [517, 485] width 115 height 19
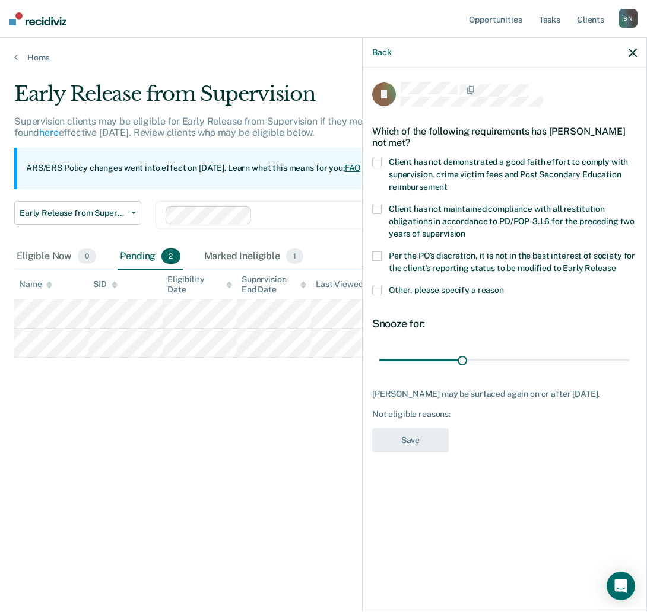
click at [375, 166] on span at bounding box center [376, 162] width 9 height 9
click at [447, 183] on input "Client has not demonstrated a good faith effort to comply with supervision, cri…" at bounding box center [447, 183] width 0 height 0
click at [420, 430] on button "Save" at bounding box center [410, 440] width 77 height 24
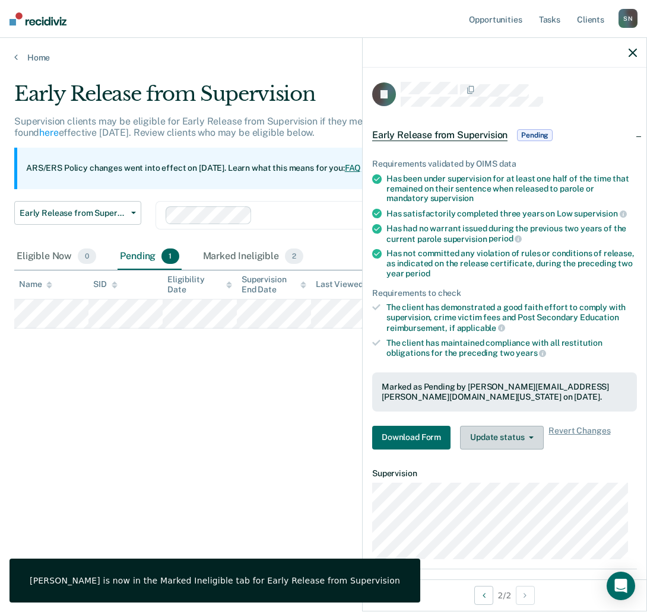
click at [490, 433] on button "Update status" at bounding box center [502, 438] width 84 height 24
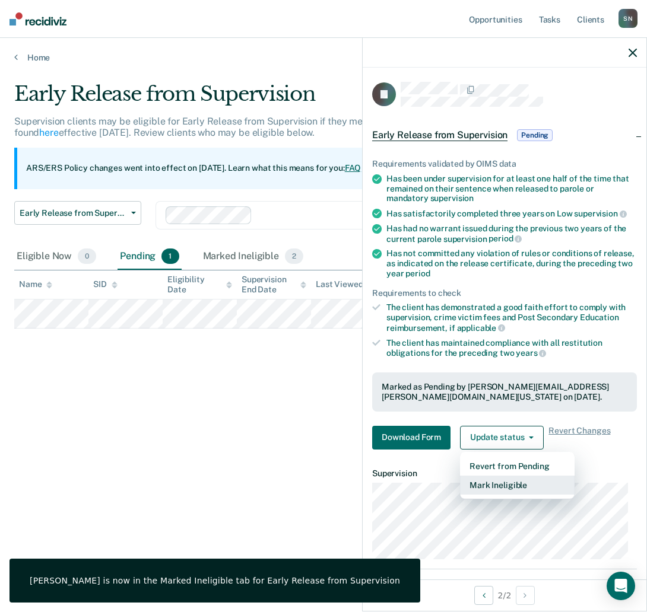
click at [506, 490] on button "Mark Ineligible" at bounding box center [517, 485] width 115 height 19
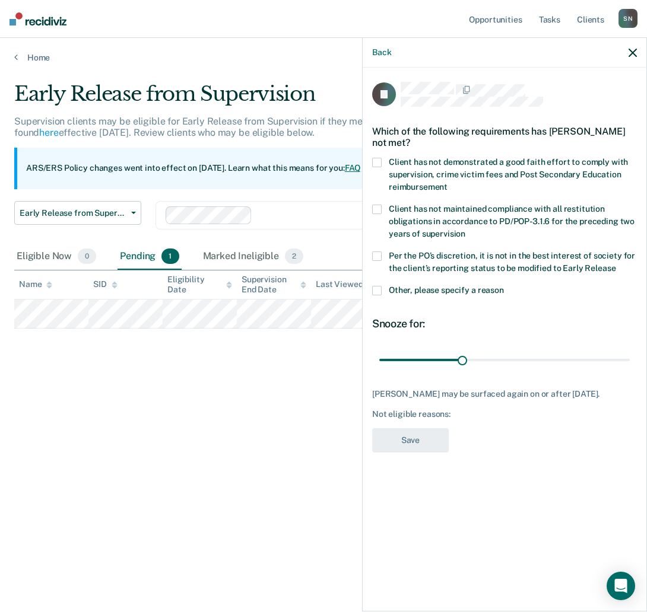
click at [372, 164] on span at bounding box center [376, 162] width 9 height 9
click at [447, 183] on input "Client has not demonstrated a good faith effort to comply with supervision, cri…" at bounding box center [447, 183] width 0 height 0
click at [411, 437] on button "Save" at bounding box center [410, 440] width 77 height 24
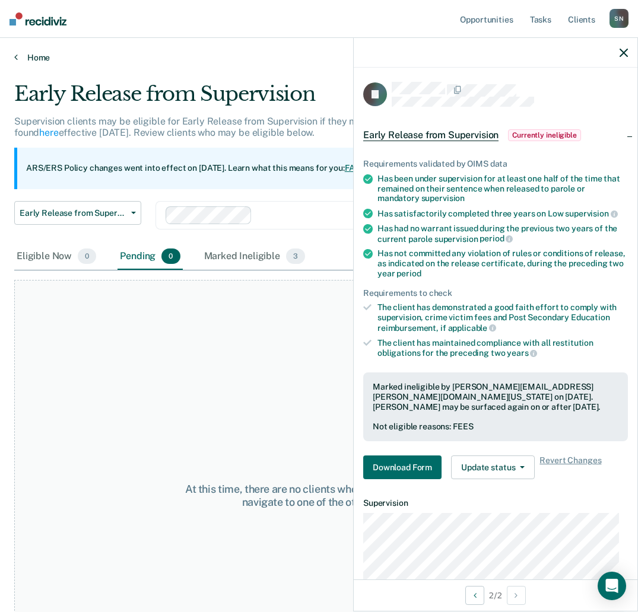
click at [28, 58] on link "Home" at bounding box center [319, 57] width 610 height 11
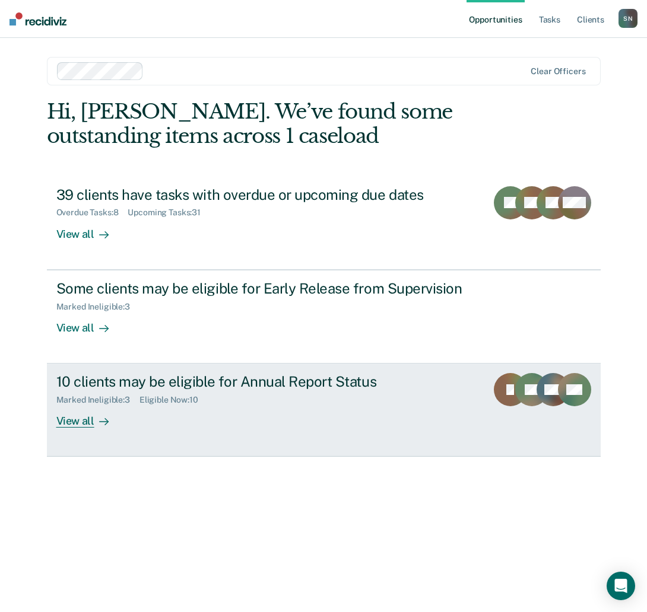
click at [270, 423] on div "10 clients may be eligible for Annual Report Status Marked Ineligible : 3 Eligi…" at bounding box center [278, 400] width 445 height 55
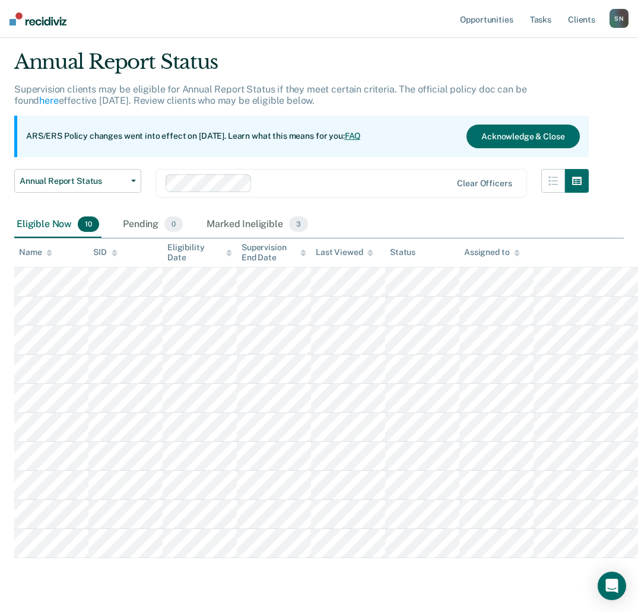
scroll to position [64, 0]
